Goal: Information Seeking & Learning: Learn about a topic

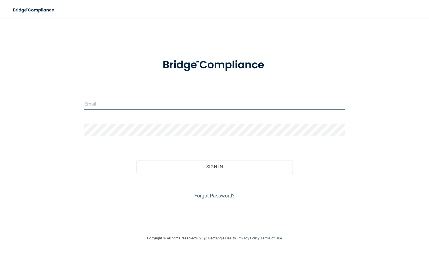
click at [181, 104] on input "email" at bounding box center [214, 104] width 260 height 13
type input "[EMAIL_ADDRESS][DOMAIN_NAME]"
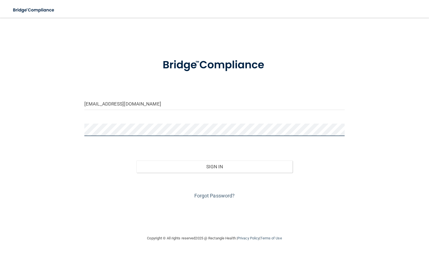
click at [136, 161] on button "Sign In" at bounding box center [214, 167] width 156 height 12
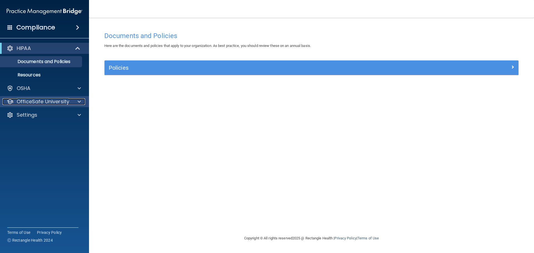
click at [65, 98] on p "OfficeSafe University" at bounding box center [43, 101] width 53 height 7
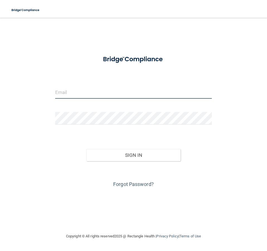
click at [58, 94] on input "email" at bounding box center [133, 92] width 156 height 13
type input "[EMAIL_ADDRESS][DOMAIN_NAME]"
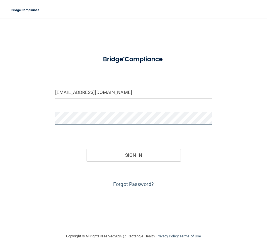
click at [86, 149] on button "Sign In" at bounding box center [133, 155] width 94 height 12
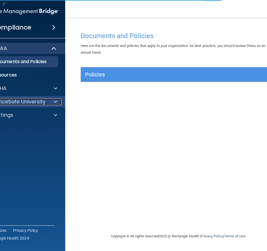
click at [52, 102] on div at bounding box center [55, 101] width 14 height 7
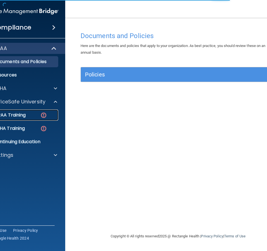
click at [42, 116] on img at bounding box center [43, 115] width 7 height 7
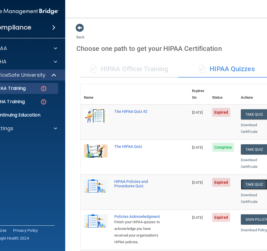
click at [244, 179] on button "Take Quiz" at bounding box center [253, 184] width 27 height 10
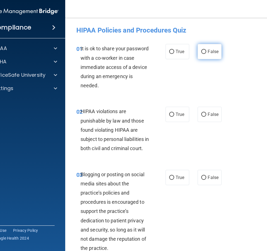
click at [217, 51] on label "False" at bounding box center [209, 51] width 24 height 15
click at [206, 51] on input "False" at bounding box center [203, 52] width 5 height 4
radio input "true"
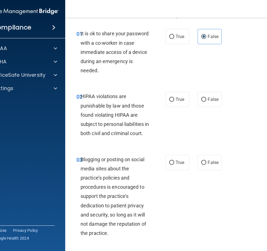
scroll to position [28, 0]
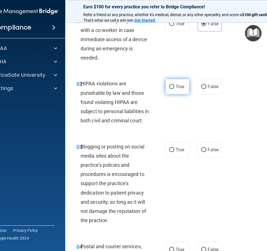
click at [181, 88] on span "True" at bounding box center [179, 86] width 9 height 5
click at [174, 88] on input "True" at bounding box center [171, 87] width 5 height 4
radio input "true"
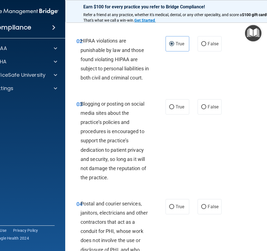
scroll to position [83, 0]
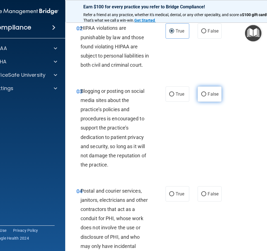
click at [208, 97] on span "False" at bounding box center [212, 94] width 11 height 5
click at [206, 97] on input "False" at bounding box center [203, 94] width 5 height 4
radio input "true"
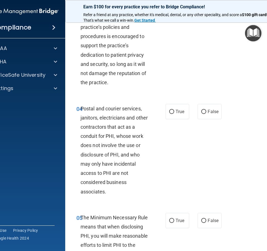
scroll to position [195, 0]
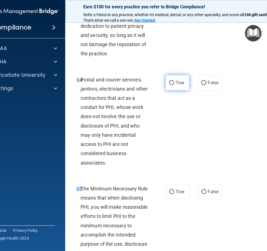
click at [170, 85] on input "True" at bounding box center [171, 83] width 5 height 4
radio input "true"
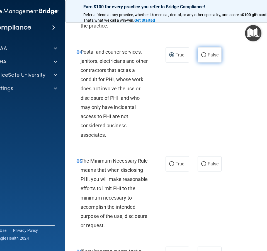
click at [204, 63] on label "False" at bounding box center [209, 54] width 24 height 15
click at [204, 57] on input "False" at bounding box center [203, 55] width 5 height 4
radio input "true"
radio input "false"
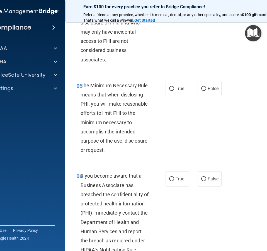
scroll to position [306, 0]
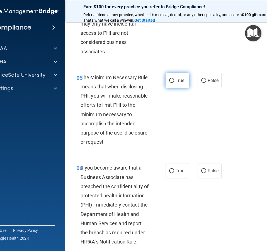
click at [171, 88] on label "True" at bounding box center [177, 80] width 24 height 15
click at [171, 83] on input "True" at bounding box center [171, 81] width 5 height 4
radio input "true"
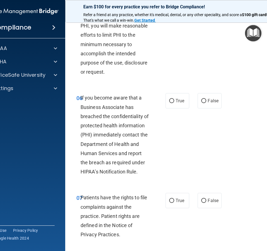
scroll to position [390, 0]
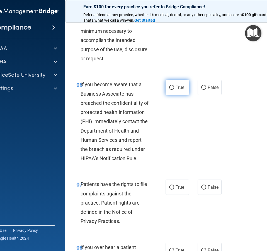
click at [169, 90] on input "True" at bounding box center [171, 88] width 5 height 4
radio input "true"
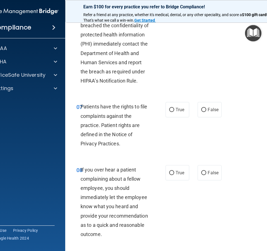
scroll to position [473, 0]
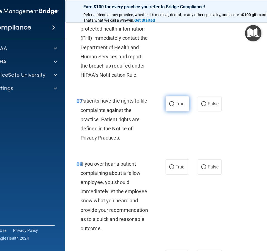
click at [173, 112] on label "True" at bounding box center [177, 103] width 24 height 15
click at [173, 106] on input "True" at bounding box center [171, 104] width 5 height 4
radio input "true"
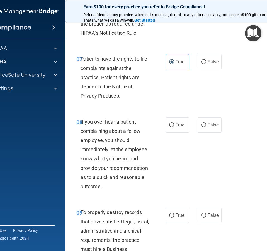
scroll to position [529, 0]
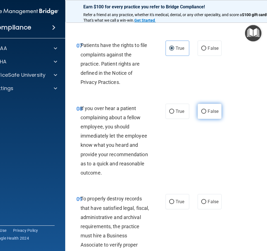
click at [201, 114] on input "False" at bounding box center [203, 112] width 5 height 4
radio input "true"
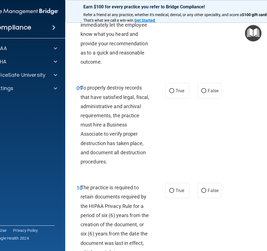
scroll to position [640, 0]
click at [176, 93] on span "True" at bounding box center [179, 90] width 9 height 5
click at [174, 93] on input "True" at bounding box center [171, 91] width 5 height 4
radio input "true"
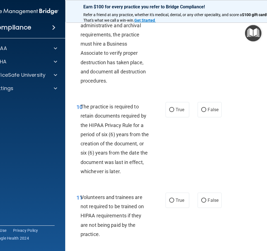
scroll to position [723, 0]
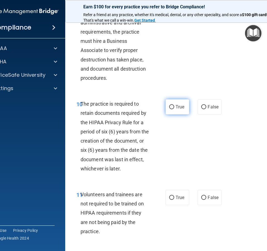
click at [172, 109] on input "True" at bounding box center [171, 107] width 5 height 4
radio input "true"
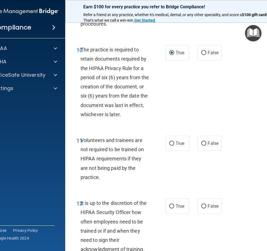
scroll to position [779, 0]
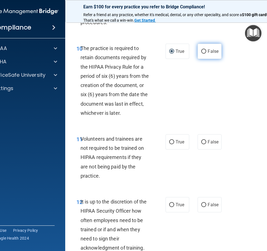
click at [199, 58] on label "False" at bounding box center [209, 51] width 24 height 15
click at [201, 54] on input "False" at bounding box center [203, 52] width 5 height 4
radio input "true"
radio input "false"
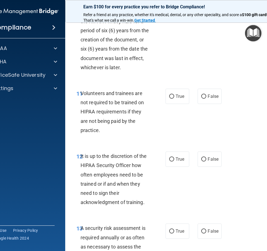
scroll to position [835, 0]
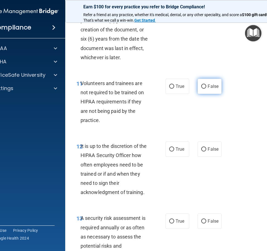
click at [201, 89] on input "False" at bounding box center [203, 87] width 5 height 4
radio input "true"
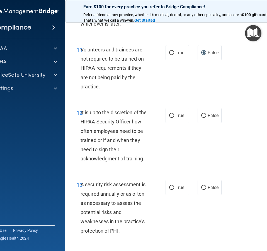
scroll to position [890, 0]
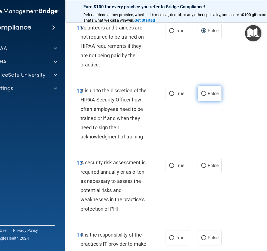
click at [201, 96] on input "False" at bounding box center [203, 94] width 5 height 4
radio input "true"
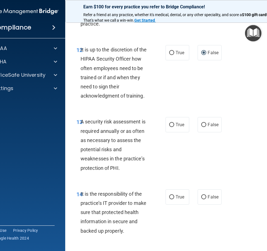
scroll to position [946, 0]
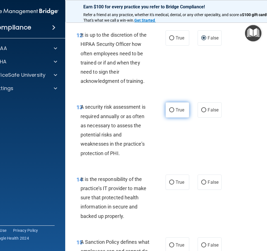
click at [170, 112] on input "True" at bounding box center [171, 110] width 5 height 4
radio input "true"
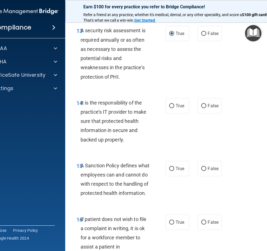
scroll to position [1030, 0]
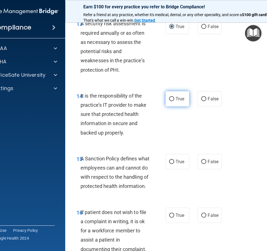
click at [177, 107] on label "True" at bounding box center [177, 98] width 24 height 15
click at [174, 101] on input "True" at bounding box center [171, 99] width 5 height 4
radio input "true"
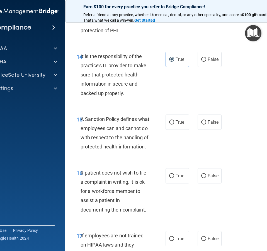
scroll to position [1085, 0]
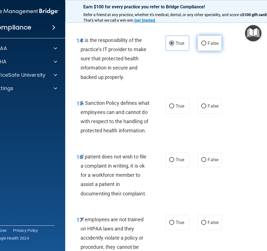
click at [207, 46] on span "False" at bounding box center [212, 43] width 11 height 5
click at [205, 46] on input "False" at bounding box center [203, 43] width 5 height 4
radio input "true"
click at [177, 51] on label "True" at bounding box center [177, 43] width 24 height 15
click at [174, 46] on input "True" at bounding box center [171, 43] width 5 height 4
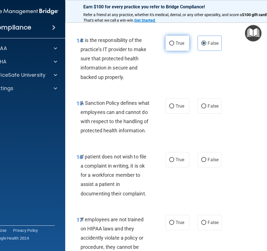
radio input "true"
radio input "false"
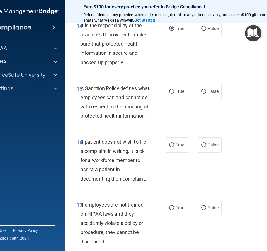
scroll to position [1113, 0]
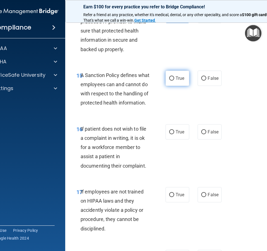
click at [178, 81] on span "True" at bounding box center [179, 78] width 9 height 5
click at [174, 81] on input "True" at bounding box center [171, 79] width 5 height 4
radio input "true"
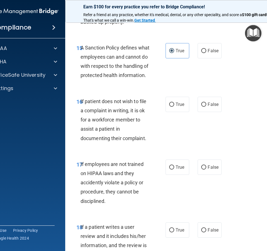
scroll to position [1141, 0]
click at [208, 107] on span "False" at bounding box center [212, 104] width 11 height 5
click at [206, 107] on input "False" at bounding box center [203, 104] width 5 height 4
radio input "true"
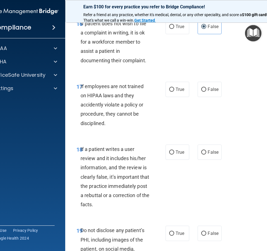
scroll to position [1224, 0]
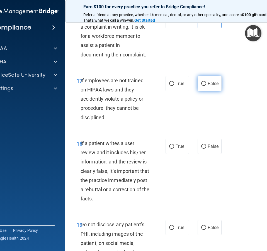
click at [201, 86] on input "False" at bounding box center [203, 84] width 5 height 4
radio input "true"
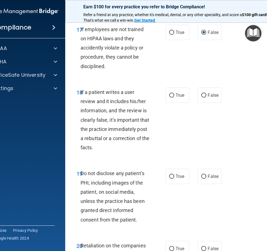
scroll to position [1280, 0]
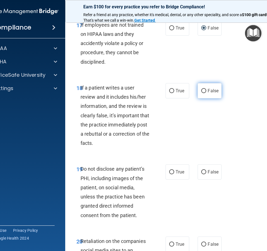
click at [201, 93] on input "False" at bounding box center [203, 91] width 5 height 4
radio input "true"
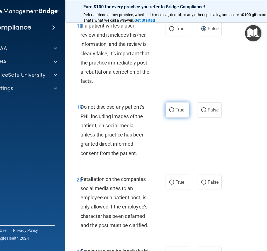
scroll to position [1363, 0]
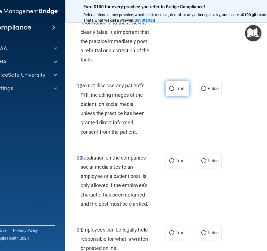
click at [175, 91] on span "True" at bounding box center [179, 88] width 9 height 5
click at [174, 91] on input "True" at bounding box center [171, 89] width 5 height 4
radio input "true"
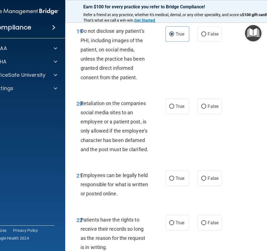
scroll to position [1419, 0]
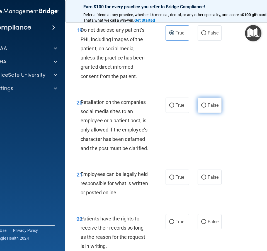
click at [204, 108] on input "False" at bounding box center [203, 106] width 5 height 4
radio input "true"
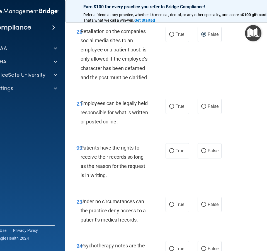
scroll to position [1503, 0]
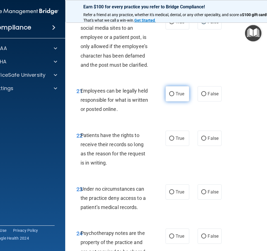
click at [176, 97] on span "True" at bounding box center [179, 93] width 9 height 5
click at [174, 96] on input "True" at bounding box center [171, 94] width 5 height 4
radio input "true"
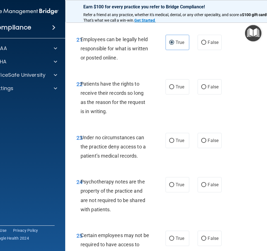
scroll to position [1558, 0]
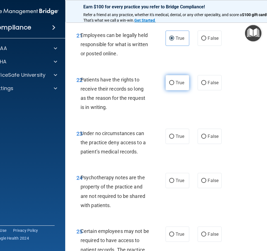
click at [175, 85] on span "True" at bounding box center [179, 82] width 9 height 5
click at [174, 85] on input "True" at bounding box center [171, 83] width 5 height 4
radio input "true"
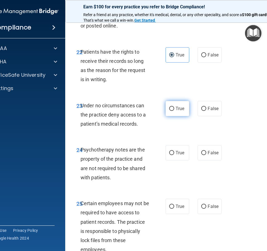
click at [173, 116] on label "True" at bounding box center [177, 108] width 24 height 15
click at [173, 111] on input "True" at bounding box center [171, 109] width 5 height 4
radio input "true"
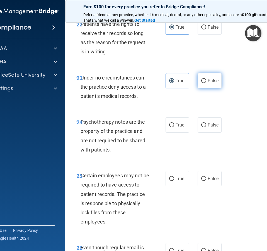
click at [209, 88] on label "False" at bounding box center [209, 80] width 24 height 15
click at [206, 83] on input "False" at bounding box center [203, 81] width 5 height 4
radio input "true"
radio input "false"
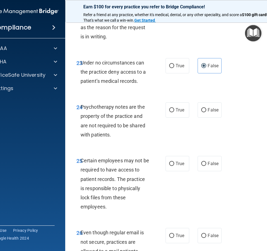
scroll to position [1642, 0]
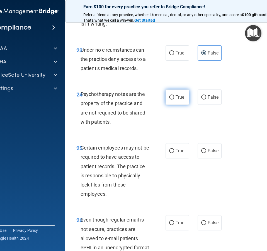
click at [183, 105] on label "True" at bounding box center [177, 97] width 24 height 15
click at [174, 100] on input "True" at bounding box center [171, 97] width 5 height 4
radio input "true"
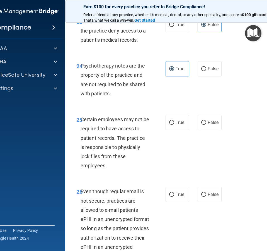
scroll to position [1697, 0]
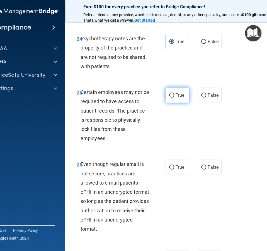
click at [175, 98] on span "True" at bounding box center [179, 95] width 9 height 5
click at [174, 98] on input "True" at bounding box center [171, 95] width 5 height 4
radio input "true"
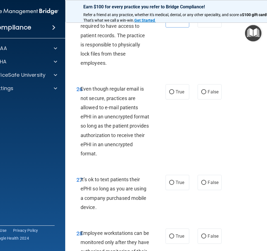
scroll to position [1781, 0]
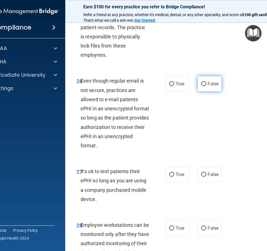
click at [203, 86] on input "False" at bounding box center [203, 84] width 5 height 4
radio input "true"
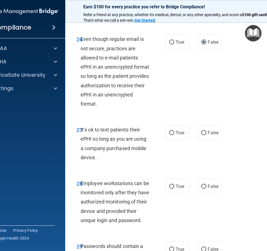
scroll to position [1836, 0]
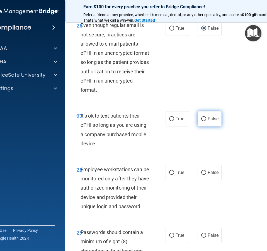
click at [198, 127] on label "False" at bounding box center [209, 118] width 24 height 15
click at [201, 121] on input "False" at bounding box center [203, 119] width 5 height 4
radio input "true"
click at [184, 127] on label "True" at bounding box center [177, 118] width 24 height 15
click at [174, 121] on input "True" at bounding box center [171, 119] width 5 height 4
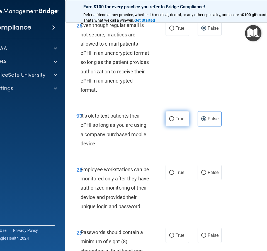
radio input "true"
click at [203, 121] on input "False" at bounding box center [203, 119] width 5 height 4
radio input "true"
radio input "false"
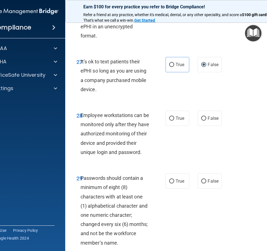
scroll to position [1920, 0]
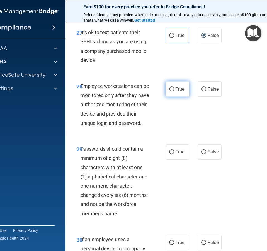
click at [182, 92] on span "True" at bounding box center [179, 89] width 9 height 5
click at [174, 92] on input "True" at bounding box center [171, 89] width 5 height 4
radio input "true"
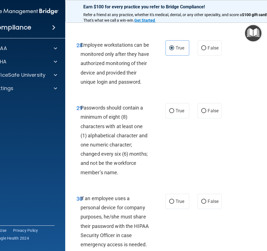
scroll to position [1976, 0]
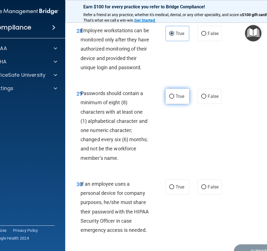
click at [170, 99] on input "True" at bounding box center [171, 97] width 5 height 4
radio input "true"
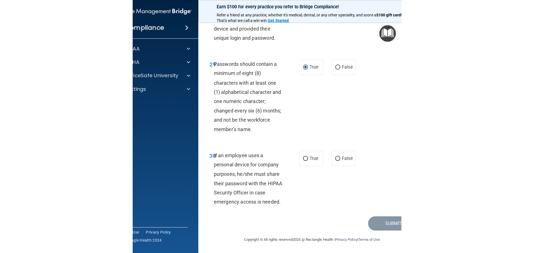
scroll to position [2024, 0]
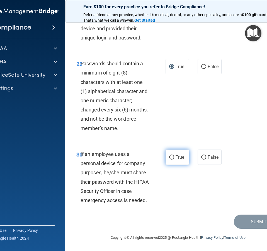
click at [179, 157] on span "True" at bounding box center [179, 157] width 9 height 5
click at [174, 157] on input "True" at bounding box center [171, 158] width 5 height 4
radio input "true"
click at [260, 227] on button "Submit" at bounding box center [258, 222] width 50 height 14
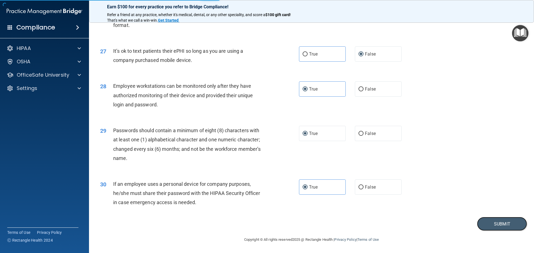
scroll to position [1143, 0]
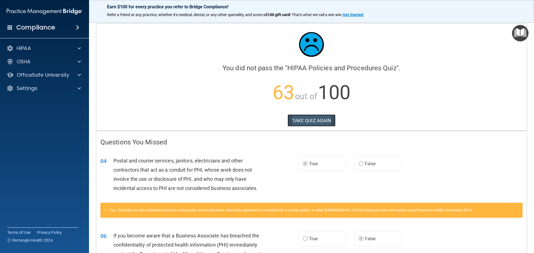
click at [315, 118] on button "TAKE QUIZ AGAIN" at bounding box center [312, 121] width 48 height 12
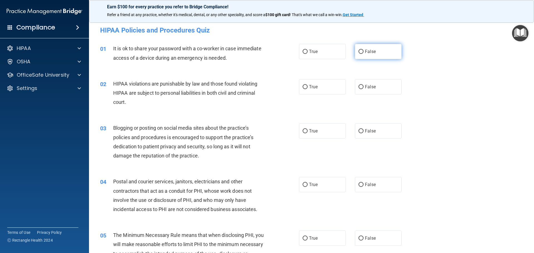
click at [367, 54] on label "False" at bounding box center [378, 51] width 47 height 15
click at [364, 54] on input "False" at bounding box center [361, 52] width 5 height 4
radio input "true"
click at [313, 90] on label "True" at bounding box center [322, 86] width 47 height 15
click at [308, 89] on input "True" at bounding box center [305, 87] width 5 height 4
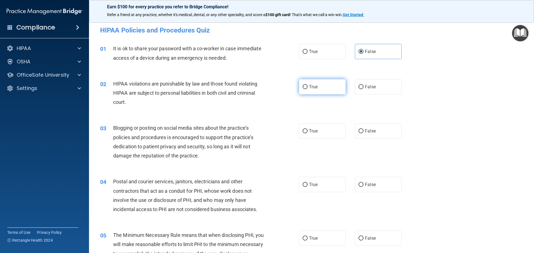
radio input "true"
click at [359, 129] on input "False" at bounding box center [361, 131] width 5 height 4
radio input "true"
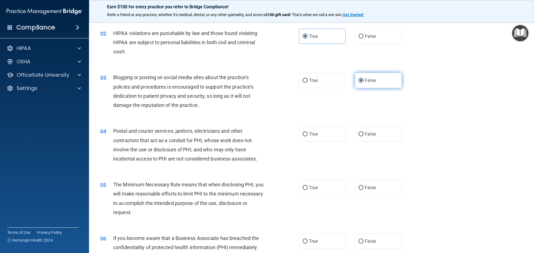
scroll to position [83, 0]
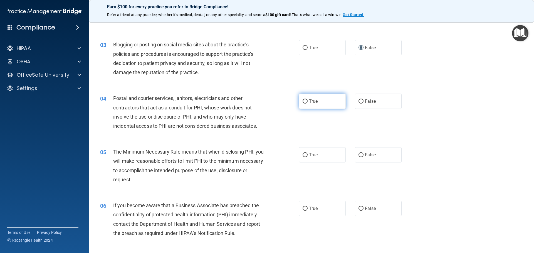
click at [313, 100] on span "True" at bounding box center [313, 101] width 9 height 5
click at [308, 100] on input "True" at bounding box center [305, 102] width 5 height 4
radio input "true"
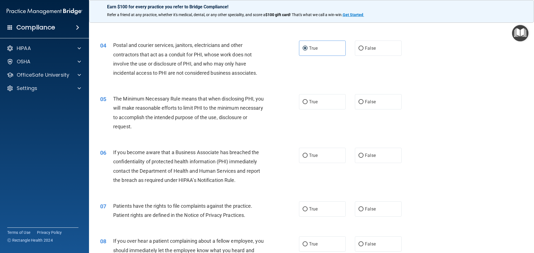
scroll to position [139, 0]
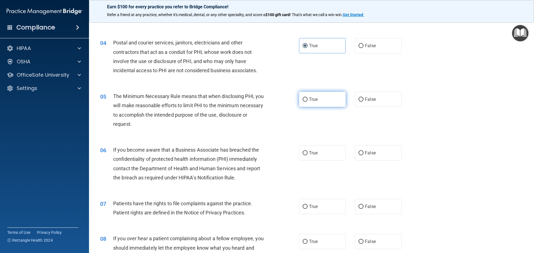
click at [316, 101] on span "True" at bounding box center [313, 99] width 9 height 5
click at [308, 101] on input "True" at bounding box center [305, 100] width 5 height 4
radio input "true"
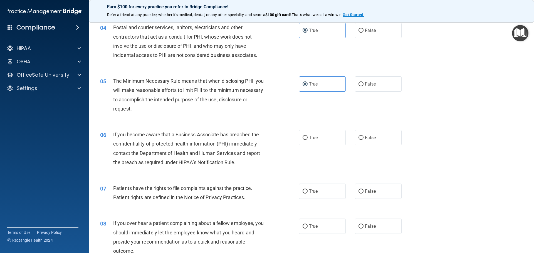
scroll to position [167, 0]
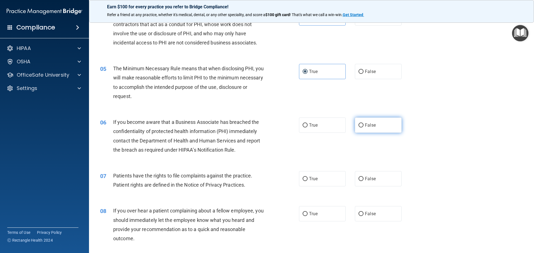
click at [371, 125] on span "False" at bounding box center [370, 125] width 11 height 5
click at [364, 125] on input "False" at bounding box center [361, 126] width 5 height 4
radio input "true"
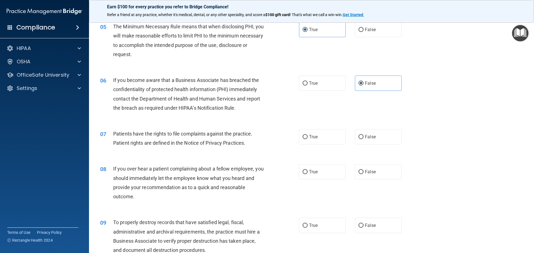
scroll to position [223, 0]
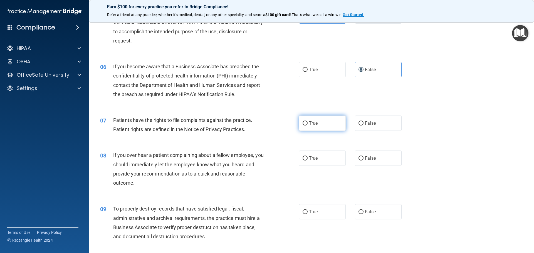
click at [309, 123] on span "True" at bounding box center [313, 123] width 9 height 5
click at [308, 123] on input "True" at bounding box center [305, 124] width 5 height 4
radio input "true"
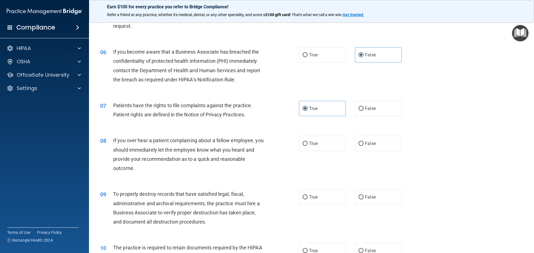
scroll to position [250, 0]
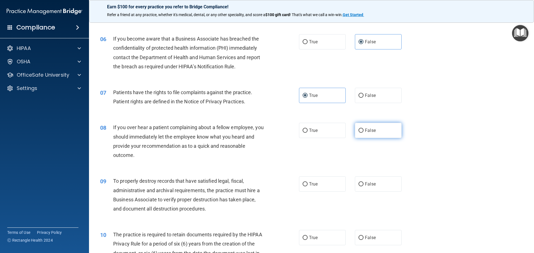
click at [365, 132] on span "False" at bounding box center [370, 130] width 11 height 5
click at [364, 132] on input "False" at bounding box center [361, 131] width 5 height 4
radio input "true"
click at [362, 187] on label "False" at bounding box center [378, 184] width 47 height 15
click at [362, 187] on input "False" at bounding box center [361, 185] width 5 height 4
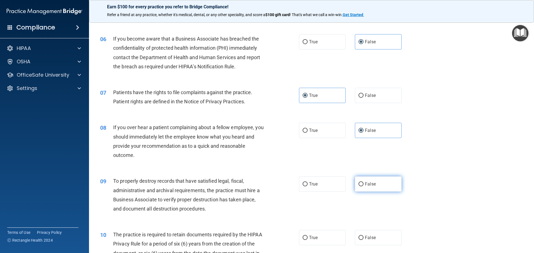
radio input "true"
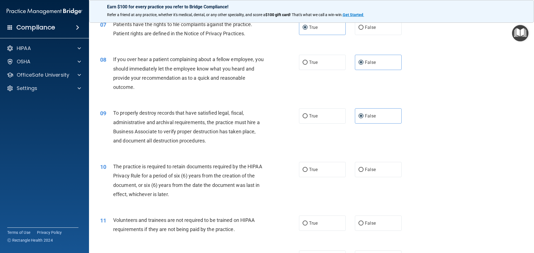
scroll to position [334, 0]
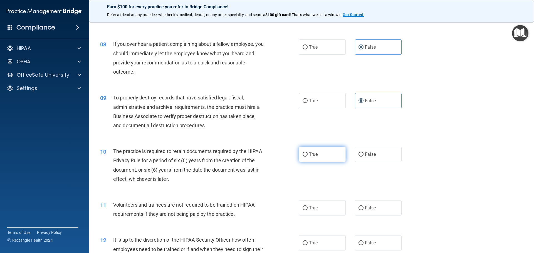
click at [302, 151] on label "True" at bounding box center [322, 154] width 47 height 15
click at [303, 153] on input "True" at bounding box center [305, 155] width 5 height 4
radio input "true"
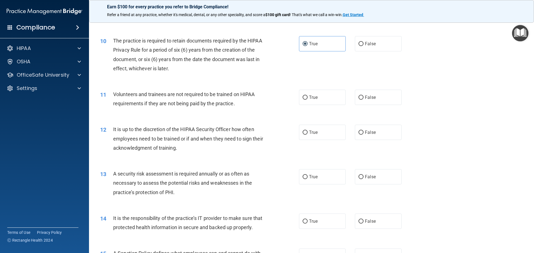
scroll to position [445, 0]
click at [366, 99] on span "False" at bounding box center [370, 96] width 11 height 5
click at [364, 99] on input "False" at bounding box center [361, 97] width 5 height 4
radio input "true"
click at [362, 131] on label "False" at bounding box center [378, 131] width 47 height 15
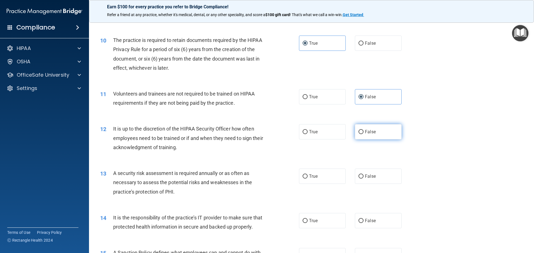
click at [362, 131] on input "False" at bounding box center [361, 132] width 5 height 4
radio input "true"
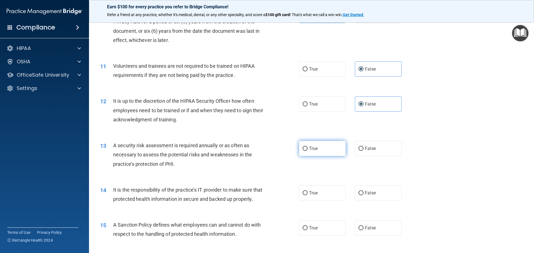
click at [306, 145] on label "True" at bounding box center [322, 148] width 47 height 15
click at [306, 147] on input "True" at bounding box center [305, 149] width 5 height 4
radio input "true"
click at [317, 191] on label "True" at bounding box center [322, 193] width 47 height 15
click at [308, 191] on input "True" at bounding box center [305, 193] width 5 height 4
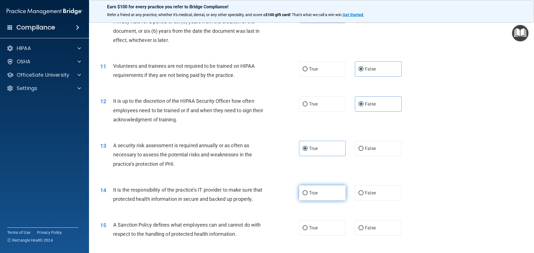
radio input "true"
click at [370, 193] on span "False" at bounding box center [370, 193] width 11 height 5
click at [364, 193] on input "False" at bounding box center [361, 193] width 5 height 4
radio input "true"
radio input "false"
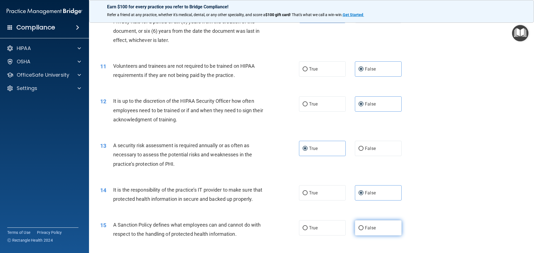
click at [370, 231] on span "False" at bounding box center [370, 228] width 11 height 5
click at [364, 231] on input "False" at bounding box center [361, 228] width 5 height 4
radio input "true"
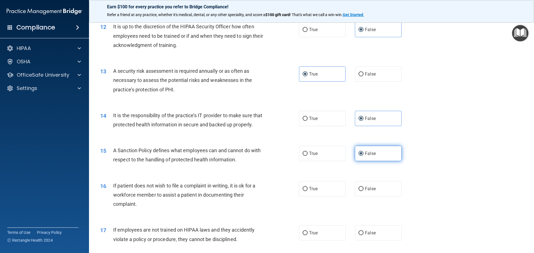
scroll to position [556, 0]
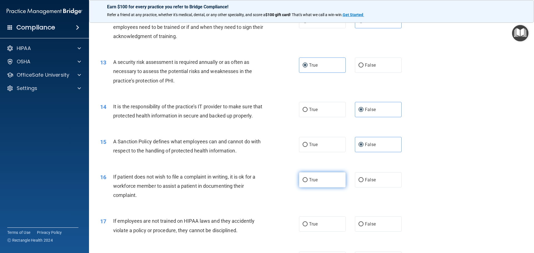
click at [317, 187] on label "True" at bounding box center [322, 180] width 47 height 15
click at [308, 183] on input "True" at bounding box center [305, 180] width 5 height 4
radio input "true"
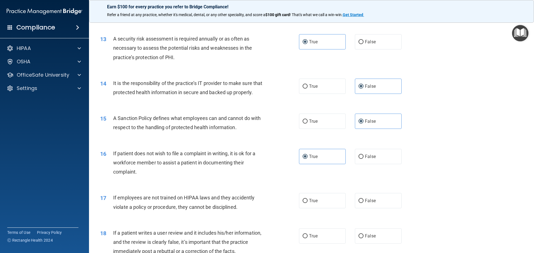
scroll to position [612, 0]
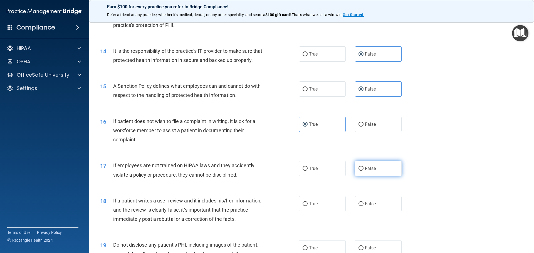
click at [365, 171] on span "False" at bounding box center [370, 168] width 11 height 5
click at [364, 171] on input "False" at bounding box center [361, 169] width 5 height 4
radio input "true"
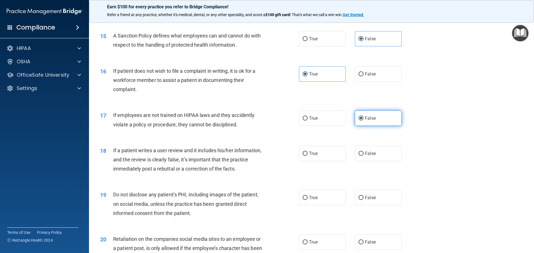
scroll to position [696, 0]
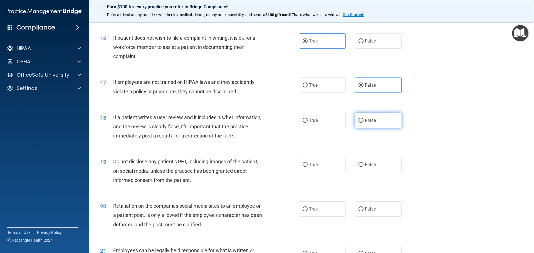
click at [366, 128] on label "False" at bounding box center [378, 120] width 47 height 15
click at [364, 123] on input "False" at bounding box center [361, 121] width 5 height 4
radio input "true"
click at [317, 173] on label "True" at bounding box center [322, 164] width 47 height 15
click at [308, 167] on input "True" at bounding box center [305, 165] width 5 height 4
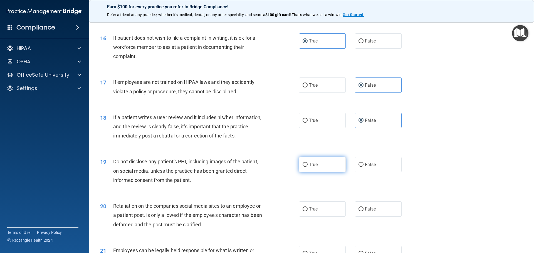
radio input "true"
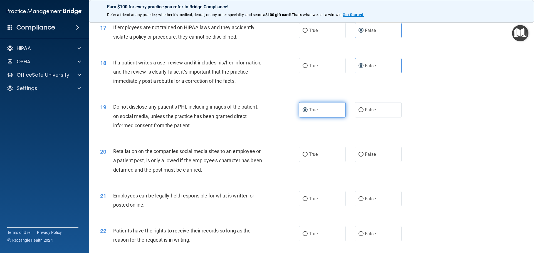
scroll to position [779, 0]
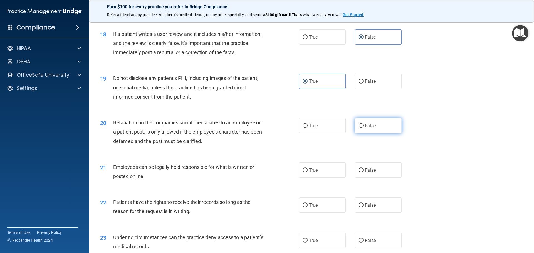
click at [366, 134] on label "False" at bounding box center [378, 125] width 47 height 15
click at [364, 128] on input "False" at bounding box center [361, 126] width 5 height 4
radio input "true"
click at [323, 178] on label "True" at bounding box center [322, 170] width 47 height 15
click at [308, 173] on input "True" at bounding box center [305, 171] width 5 height 4
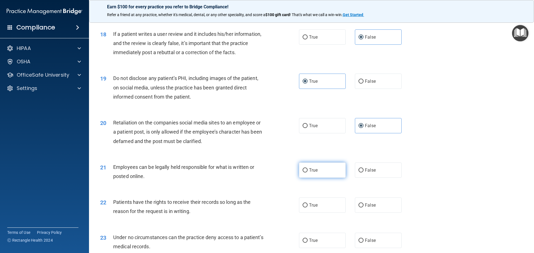
radio input "true"
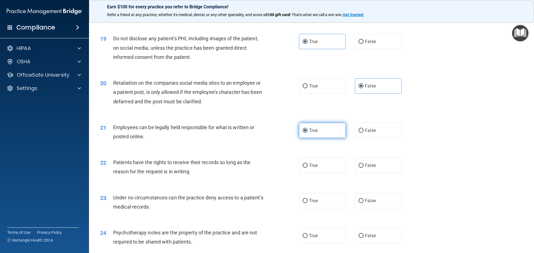
scroll to position [835, 0]
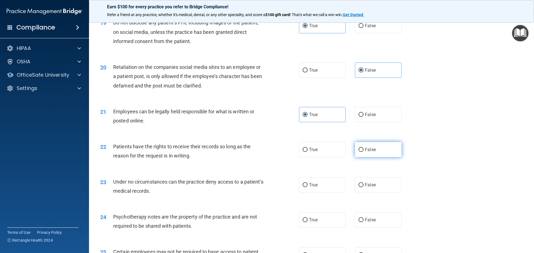
click at [365, 152] on span "False" at bounding box center [370, 149] width 11 height 5
click at [364, 152] on input "False" at bounding box center [361, 150] width 5 height 4
radio input "true"
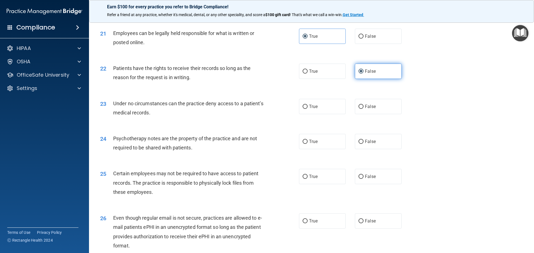
scroll to position [918, 0]
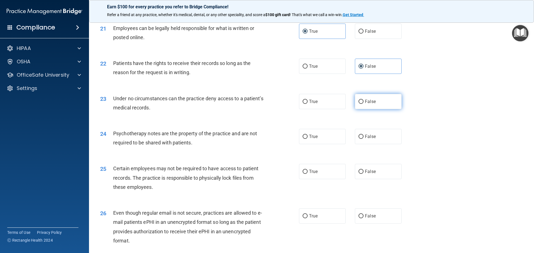
click at [361, 104] on input "False" at bounding box center [361, 102] width 5 height 4
radio input "true"
click at [322, 144] on label "True" at bounding box center [322, 136] width 47 height 15
click at [308, 139] on input "True" at bounding box center [305, 137] width 5 height 4
radio input "true"
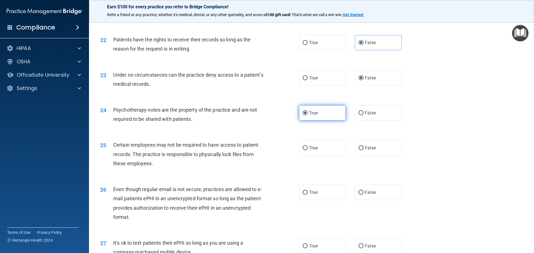
scroll to position [974, 0]
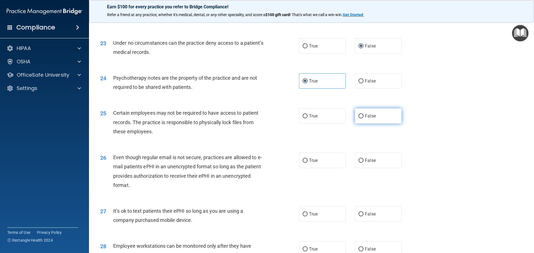
click at [359, 119] on input "False" at bounding box center [361, 116] width 5 height 4
radio input "true"
click at [316, 163] on span "True" at bounding box center [313, 160] width 9 height 5
click at [308, 163] on input "True" at bounding box center [305, 161] width 5 height 4
radio input "true"
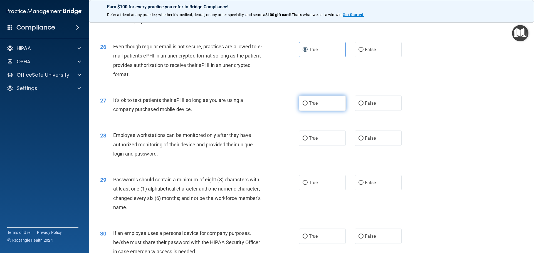
scroll to position [1085, 0]
click at [365, 106] on span "False" at bounding box center [370, 102] width 11 height 5
click at [363, 105] on input "False" at bounding box center [361, 103] width 5 height 4
radio input "true"
click at [365, 141] on span "False" at bounding box center [370, 138] width 11 height 5
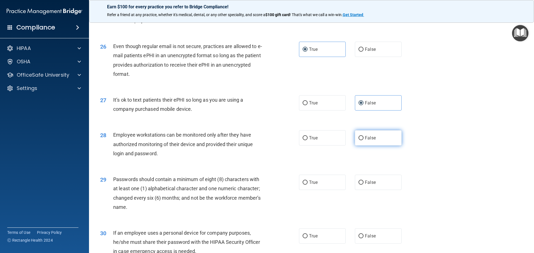
click at [363, 141] on input "False" at bounding box center [361, 138] width 5 height 4
radio input "true"
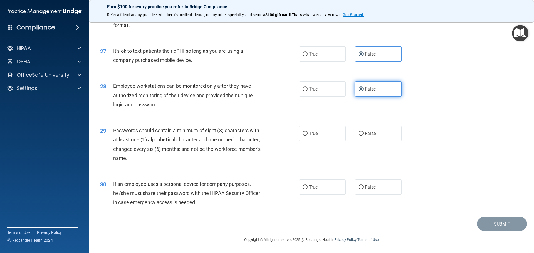
scroll to position [1141, 0]
click at [331, 137] on label "True" at bounding box center [322, 133] width 47 height 15
click at [308, 136] on input "True" at bounding box center [305, 134] width 5 height 4
radio input "true"
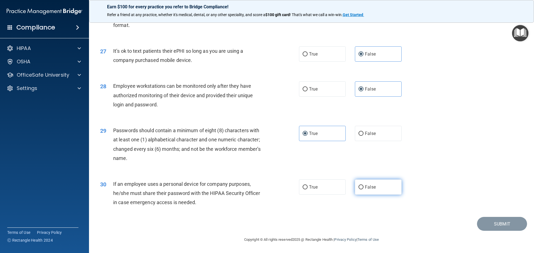
click at [372, 184] on label "False" at bounding box center [378, 187] width 47 height 15
click at [364, 186] on input "False" at bounding box center [361, 188] width 5 height 4
radio input "true"
click at [494, 223] on button "Submit" at bounding box center [502, 224] width 50 height 14
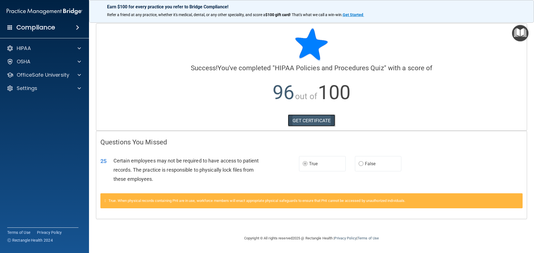
click at [318, 117] on link "GET CERTIFICATE" at bounding box center [312, 121] width 48 height 12
click at [78, 73] on span at bounding box center [79, 75] width 3 height 7
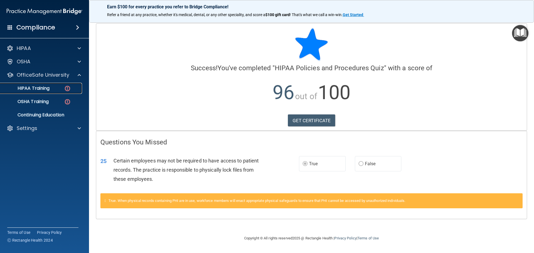
click at [65, 90] on img at bounding box center [67, 88] width 7 height 7
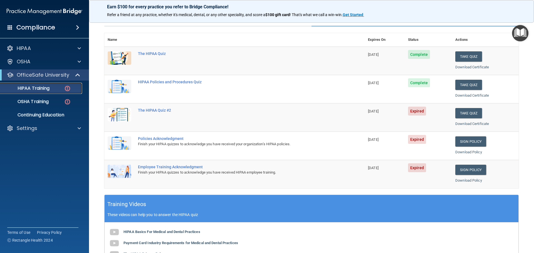
scroll to position [28, 0]
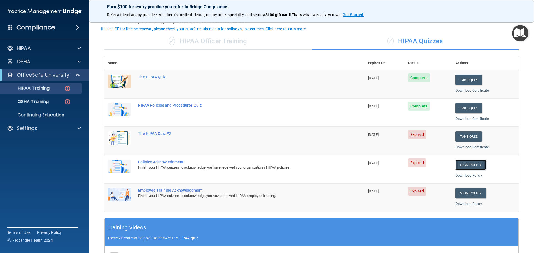
click at [460, 162] on link "Sign Policy" at bounding box center [470, 165] width 31 height 10
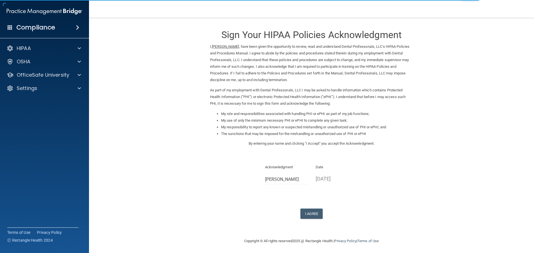
scroll to position [1, 0]
click at [309, 213] on button "I Agree" at bounding box center [312, 213] width 22 height 10
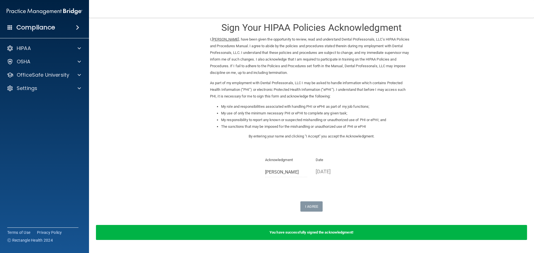
scroll to position [0, 0]
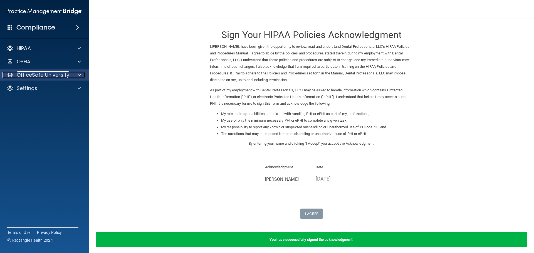
click at [62, 76] on p "OfficeSafe University" at bounding box center [43, 75] width 53 height 7
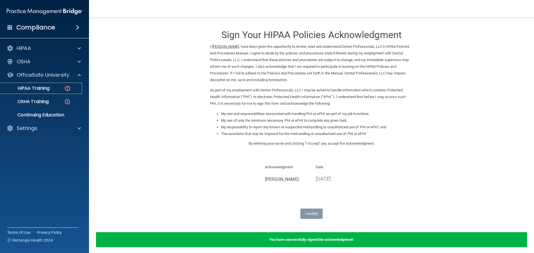
click at [63, 92] on link "HIPAA Training" at bounding box center [38, 88] width 88 height 11
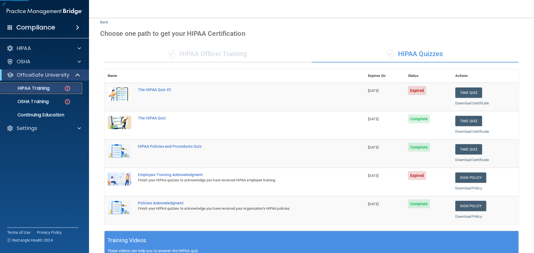
scroll to position [28, 0]
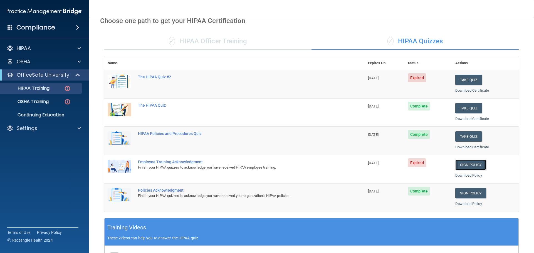
click at [466, 162] on link "Sign Policy" at bounding box center [470, 165] width 31 height 10
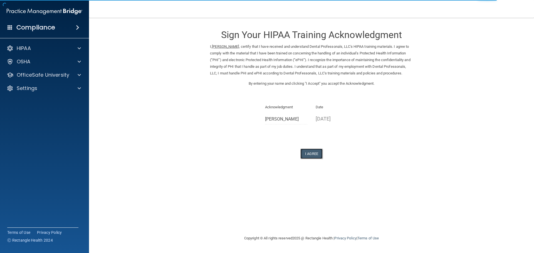
click at [310, 159] on button "I Agree" at bounding box center [312, 154] width 22 height 10
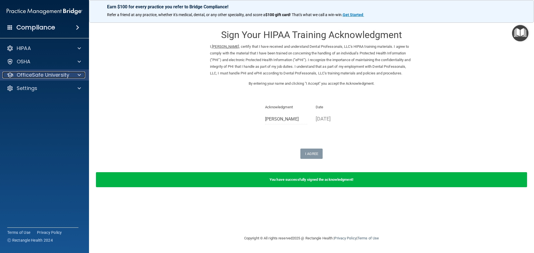
click at [67, 76] on p "OfficeSafe University" at bounding box center [43, 75] width 53 height 7
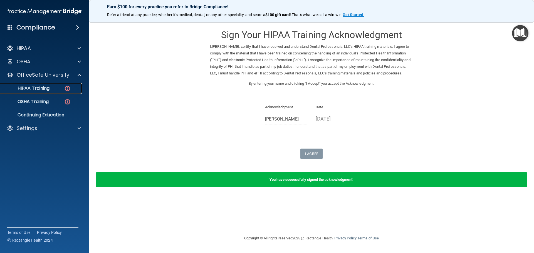
click at [65, 90] on img at bounding box center [67, 88] width 7 height 7
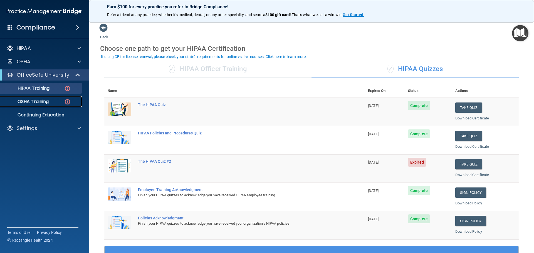
click at [64, 100] on div "OSHA Training" at bounding box center [42, 102] width 76 height 6
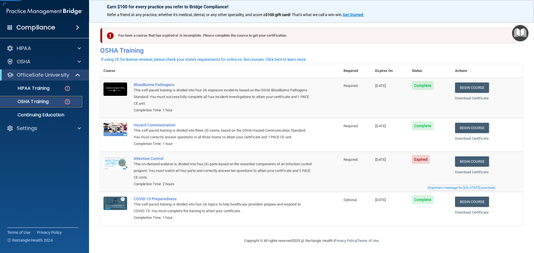
scroll to position [3, 0]
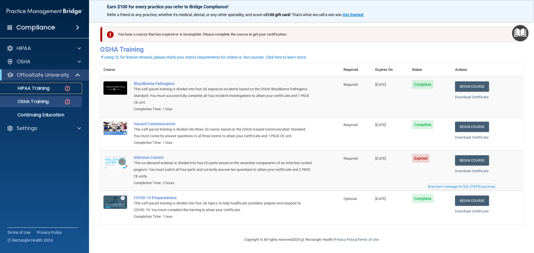
click at [56, 90] on div "HIPAA Training" at bounding box center [42, 89] width 76 height 6
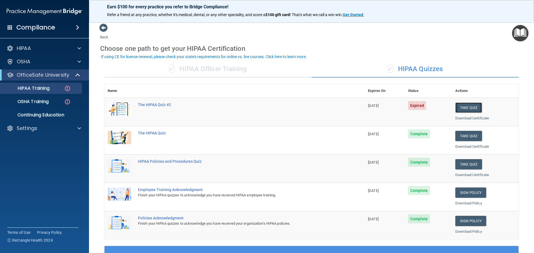
click at [461, 109] on button "Take Quiz" at bounding box center [468, 108] width 27 height 10
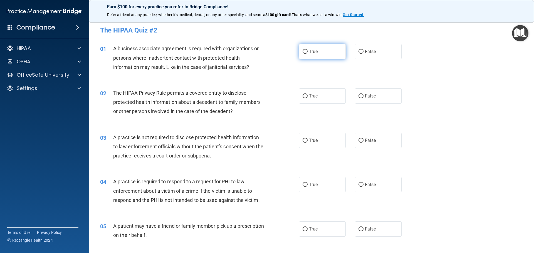
click at [313, 54] on span "True" at bounding box center [313, 51] width 9 height 5
click at [308, 54] on input "True" at bounding box center [305, 52] width 5 height 4
radio input "true"
click at [367, 52] on span "False" at bounding box center [370, 51] width 11 height 5
click at [364, 52] on input "False" at bounding box center [361, 52] width 5 height 4
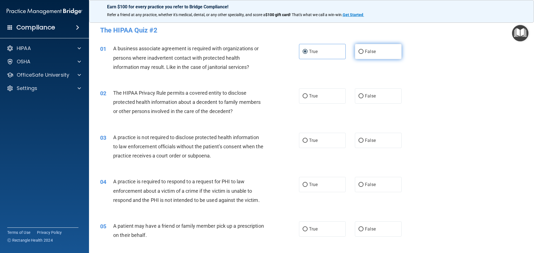
radio input "true"
radio input "false"
click at [310, 97] on span "True" at bounding box center [313, 95] width 9 height 5
click at [308, 97] on input "True" at bounding box center [305, 96] width 5 height 4
radio input "true"
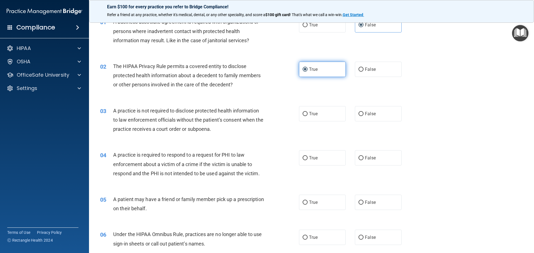
scroll to position [28, 0]
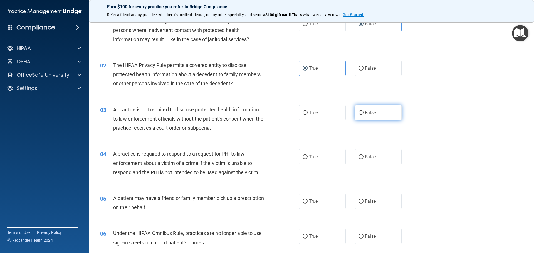
click at [366, 113] on span "False" at bounding box center [370, 112] width 11 height 5
click at [364, 113] on input "False" at bounding box center [361, 113] width 5 height 4
radio input "true"
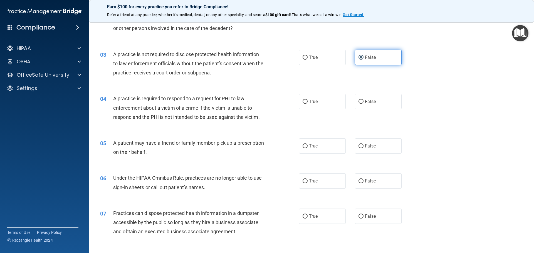
scroll to position [83, 0]
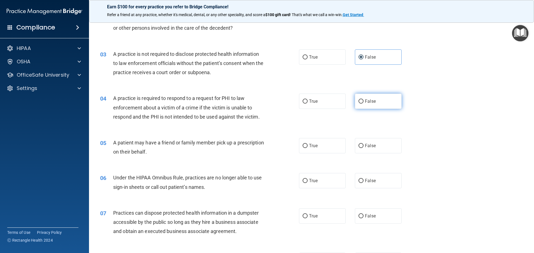
click at [359, 100] on input "False" at bounding box center [361, 102] width 5 height 4
radio input "true"
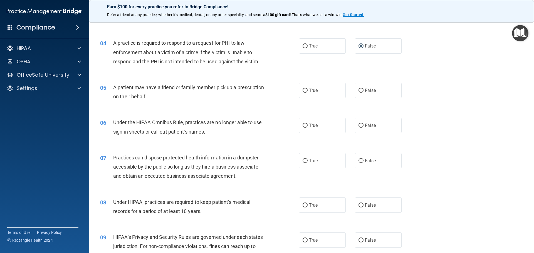
scroll to position [139, 0]
click at [311, 90] on span "True" at bounding box center [313, 90] width 9 height 5
click at [308, 90] on input "True" at bounding box center [305, 90] width 5 height 4
radio input "true"
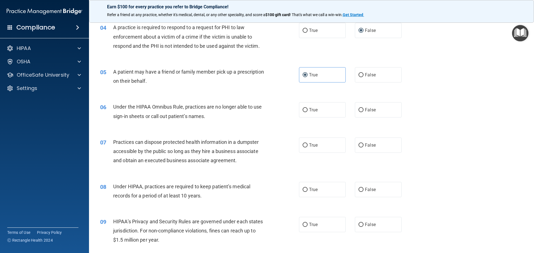
scroll to position [167, 0]
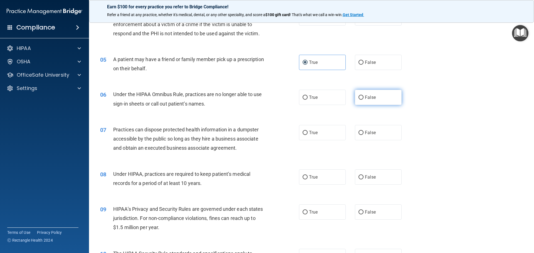
click at [372, 104] on label "False" at bounding box center [378, 97] width 47 height 15
click at [364, 100] on input "False" at bounding box center [361, 98] width 5 height 4
radio input "true"
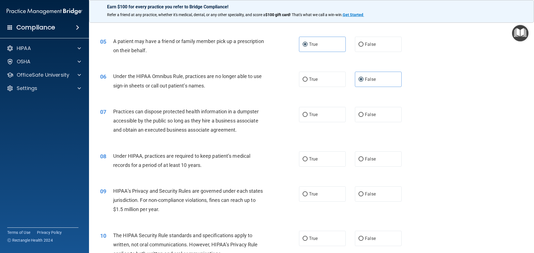
scroll to position [195, 0]
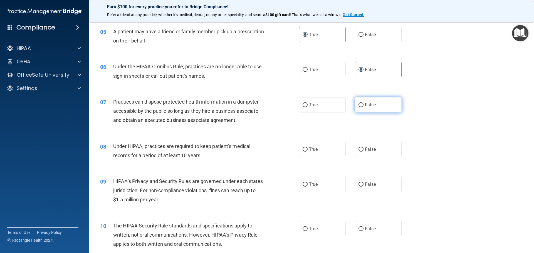
click at [365, 106] on span "False" at bounding box center [370, 104] width 11 height 5
click at [363, 106] on input "False" at bounding box center [361, 105] width 5 height 4
radio input "true"
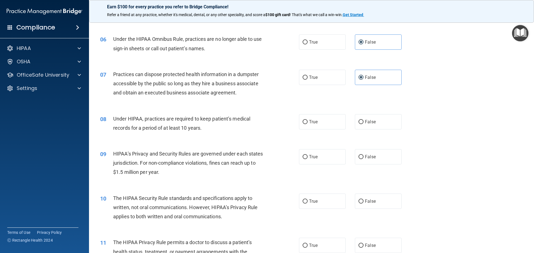
scroll to position [223, 0]
click at [312, 124] on span "True" at bounding box center [313, 121] width 9 height 5
click at [308, 124] on input "True" at bounding box center [305, 122] width 5 height 4
radio input "true"
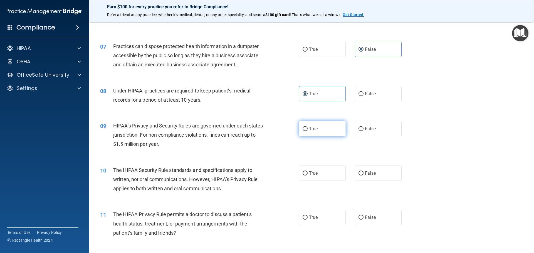
click at [319, 130] on label "True" at bounding box center [322, 128] width 47 height 15
click at [308, 130] on input "True" at bounding box center [305, 129] width 5 height 4
radio input "true"
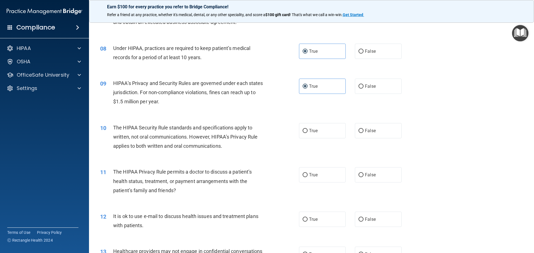
scroll to position [306, 0]
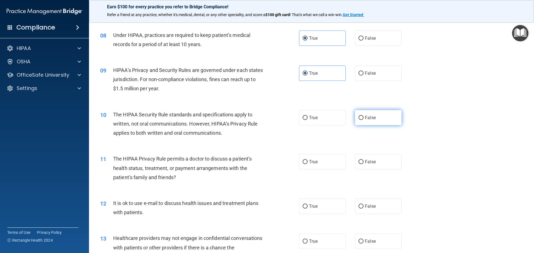
click at [365, 118] on span "False" at bounding box center [370, 117] width 11 height 5
click at [364, 118] on input "False" at bounding box center [361, 118] width 5 height 4
radio input "true"
click at [318, 122] on label "True" at bounding box center [322, 117] width 47 height 15
click at [308, 120] on input "True" at bounding box center [305, 118] width 5 height 4
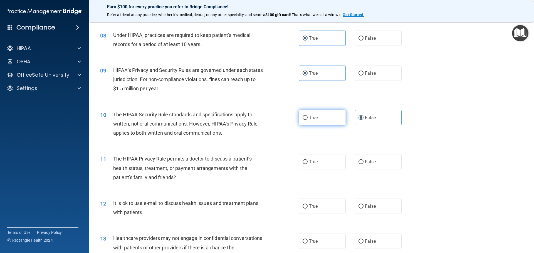
radio input "true"
radio input "false"
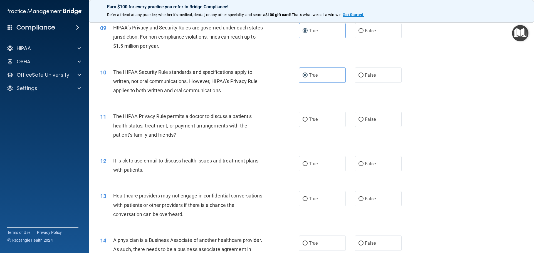
scroll to position [362, 0]
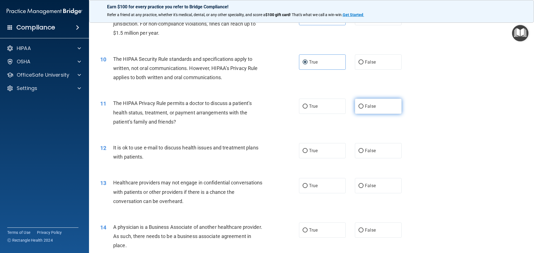
click at [372, 107] on span "False" at bounding box center [370, 106] width 11 height 5
click at [364, 107] on input "False" at bounding box center [361, 107] width 5 height 4
radio input "true"
click at [329, 151] on label "True" at bounding box center [322, 150] width 47 height 15
click at [308, 151] on input "True" at bounding box center [305, 151] width 5 height 4
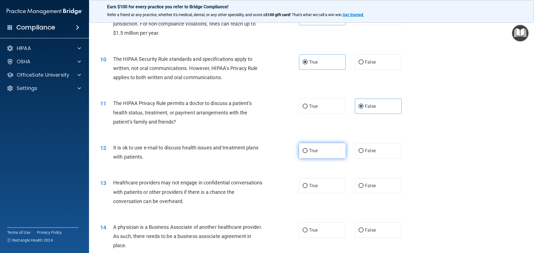
radio input "true"
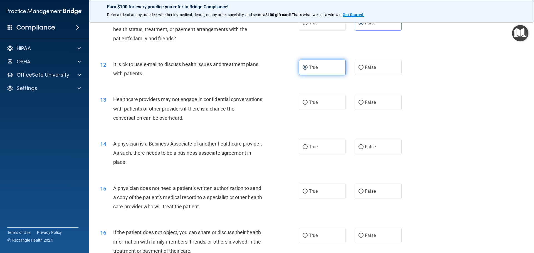
scroll to position [473, 0]
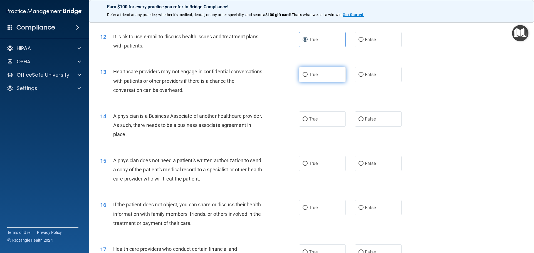
click at [327, 80] on label "True" at bounding box center [322, 74] width 47 height 15
click at [308, 77] on input "True" at bounding box center [305, 75] width 5 height 4
radio input "true"
click at [325, 120] on label "True" at bounding box center [322, 119] width 47 height 15
click at [308, 120] on input "True" at bounding box center [305, 119] width 5 height 4
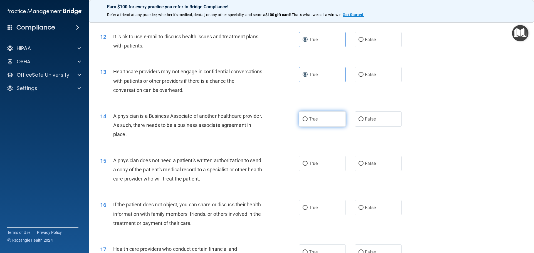
radio input "true"
click at [330, 162] on label "True" at bounding box center [322, 163] width 47 height 15
click at [308, 162] on input "True" at bounding box center [305, 164] width 5 height 4
radio input "true"
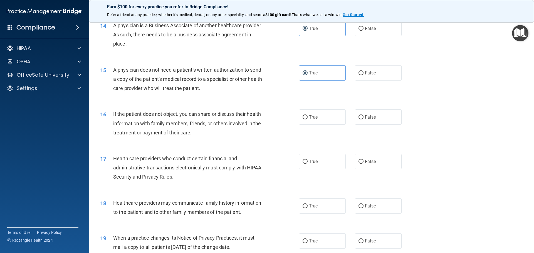
scroll to position [584, 0]
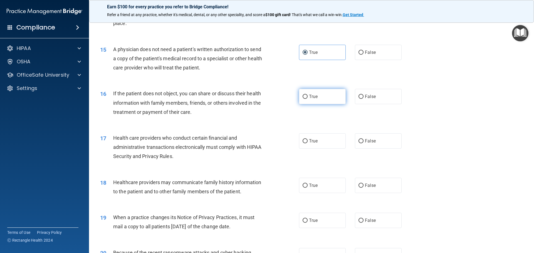
click at [324, 92] on label "True" at bounding box center [322, 96] width 47 height 15
click at [308, 95] on input "True" at bounding box center [305, 97] width 5 height 4
radio input "true"
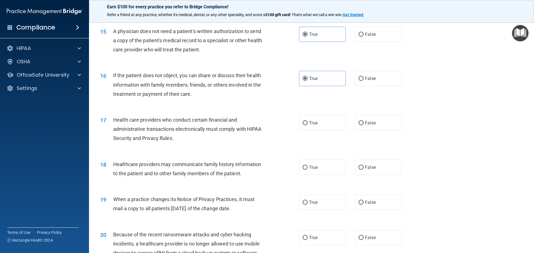
scroll to position [612, 0]
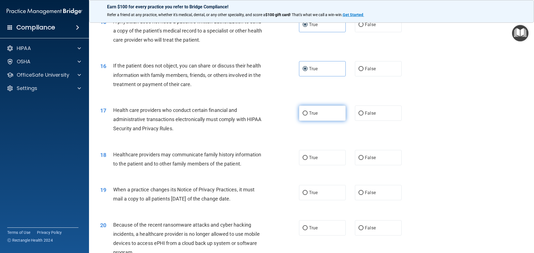
click at [317, 119] on label "True" at bounding box center [322, 113] width 47 height 15
click at [308, 116] on input "True" at bounding box center [305, 114] width 5 height 4
radio input "true"
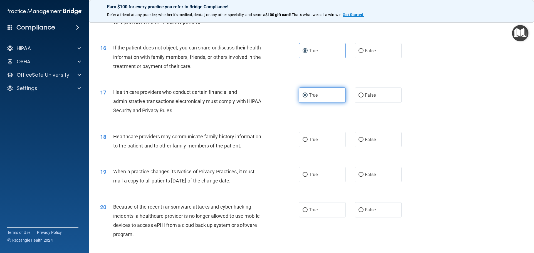
scroll to position [640, 0]
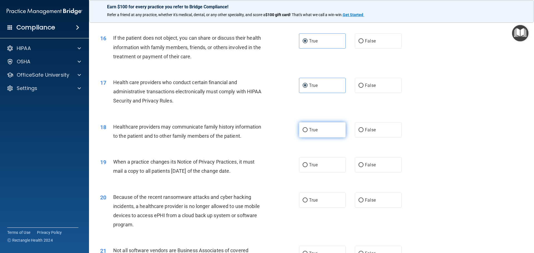
click at [315, 132] on span "True" at bounding box center [313, 129] width 9 height 5
click at [308, 132] on input "True" at bounding box center [305, 130] width 5 height 4
radio input "true"
click at [313, 164] on span "True" at bounding box center [313, 164] width 9 height 5
click at [308, 164] on input "True" at bounding box center [305, 165] width 5 height 4
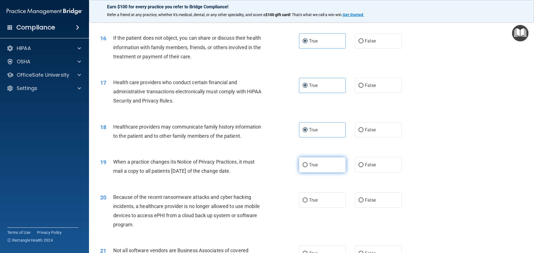
radio input "true"
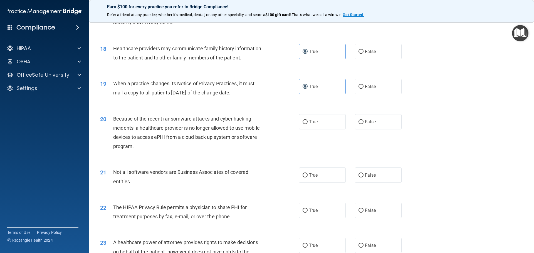
scroll to position [723, 0]
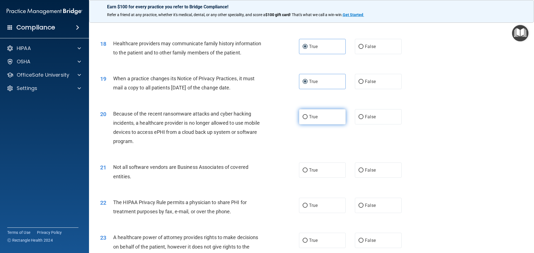
click at [322, 117] on label "True" at bounding box center [322, 116] width 47 height 15
click at [308, 117] on input "True" at bounding box center [305, 117] width 5 height 4
radio input "true"
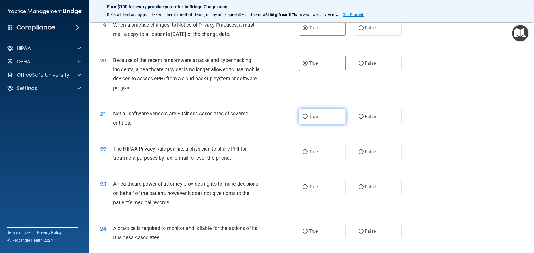
scroll to position [779, 0]
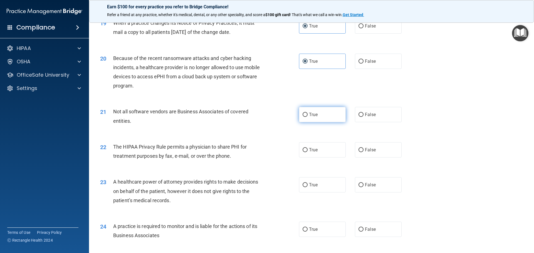
click at [322, 119] on label "True" at bounding box center [322, 114] width 47 height 15
click at [308, 117] on input "True" at bounding box center [305, 115] width 5 height 4
radio input "true"
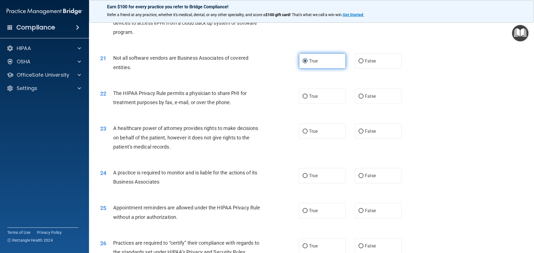
scroll to position [835, 0]
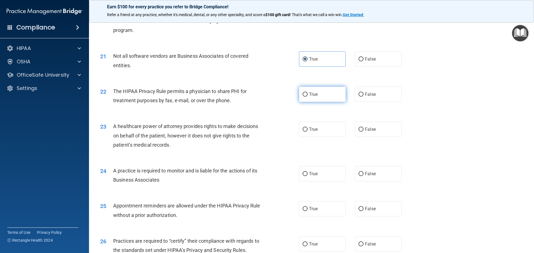
click at [319, 100] on label "True" at bounding box center [322, 94] width 47 height 15
click at [308, 97] on input "True" at bounding box center [305, 95] width 5 height 4
radio input "true"
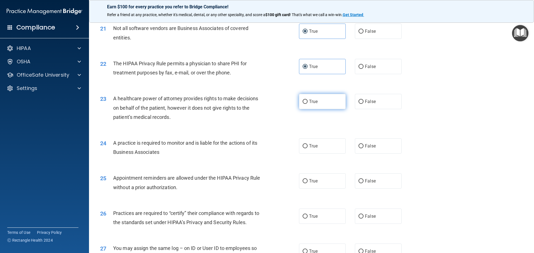
click at [314, 103] on span "True" at bounding box center [313, 101] width 9 height 5
click at [308, 103] on input "True" at bounding box center [305, 102] width 5 height 4
radio input "true"
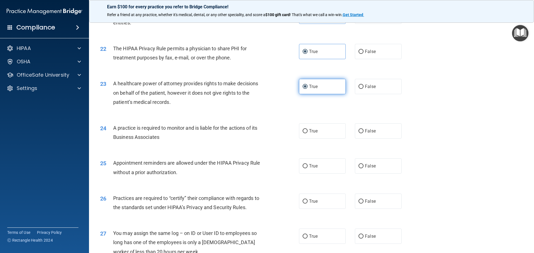
scroll to position [890, 0]
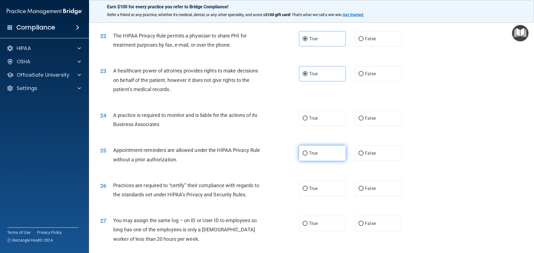
click at [312, 151] on span "True" at bounding box center [313, 153] width 9 height 5
click at [308, 152] on input "True" at bounding box center [305, 154] width 5 height 4
radio input "true"
click at [312, 120] on span "True" at bounding box center [313, 118] width 9 height 5
click at [308, 120] on input "True" at bounding box center [305, 119] width 5 height 4
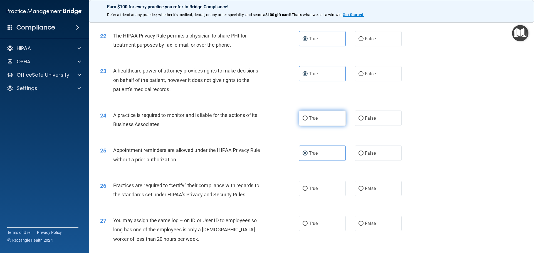
radio input "true"
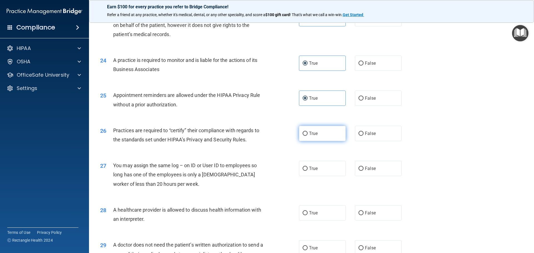
scroll to position [946, 0]
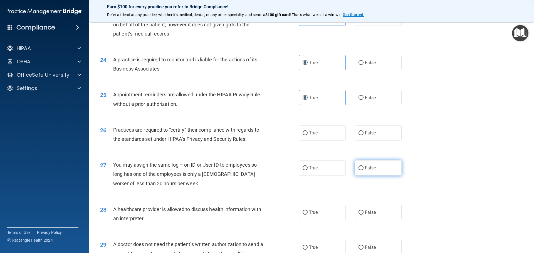
click at [370, 167] on span "False" at bounding box center [370, 168] width 11 height 5
click at [364, 167] on input "False" at bounding box center [361, 168] width 5 height 4
radio input "true"
click at [317, 133] on label "True" at bounding box center [322, 132] width 47 height 15
click at [308, 133] on input "True" at bounding box center [305, 133] width 5 height 4
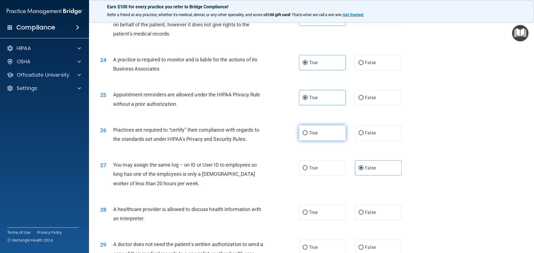
radio input "true"
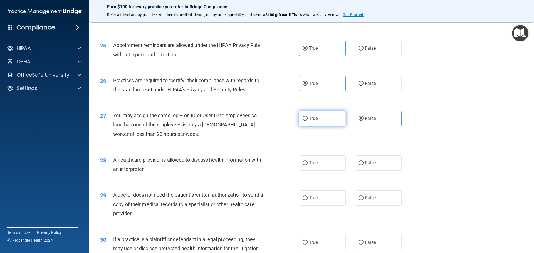
scroll to position [1002, 0]
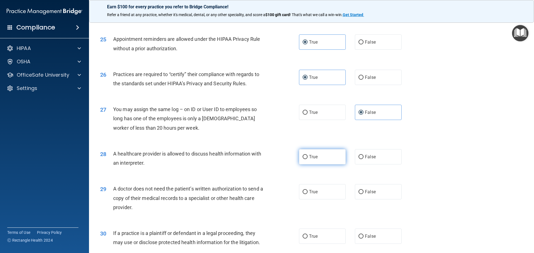
click at [327, 156] on label "True" at bounding box center [322, 156] width 47 height 15
click at [308, 156] on input "True" at bounding box center [305, 157] width 5 height 4
radio input "true"
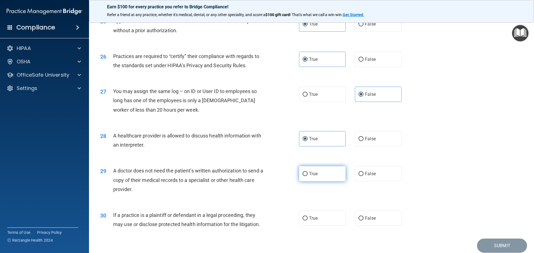
scroll to position [1042, 0]
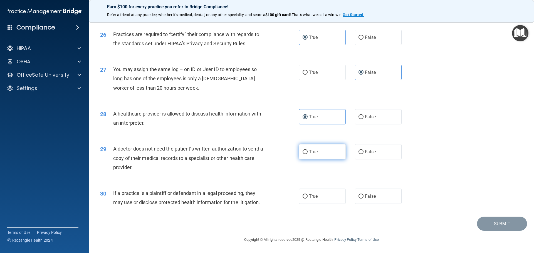
click at [316, 154] on span "True" at bounding box center [313, 151] width 9 height 5
click at [308, 154] on input "True" at bounding box center [305, 152] width 5 height 4
radio input "true"
click at [324, 196] on label "True" at bounding box center [322, 196] width 47 height 15
click at [308, 196] on input "True" at bounding box center [305, 197] width 5 height 4
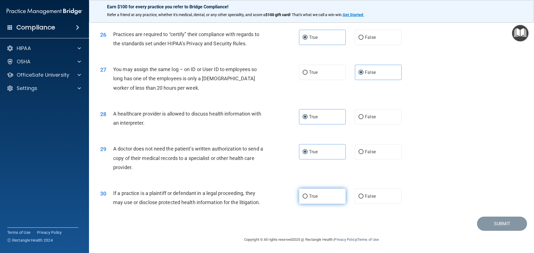
radio input "true"
click at [507, 225] on button "Submit" at bounding box center [502, 224] width 50 height 14
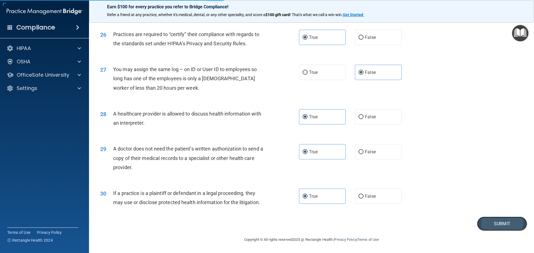
click at [491, 226] on button "Submit" at bounding box center [502, 224] width 50 height 14
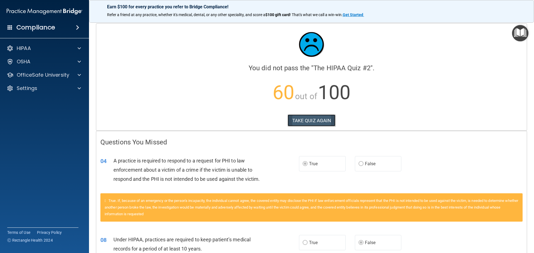
click at [309, 120] on button "TAKE QUIZ AGAIN" at bounding box center [312, 121] width 48 height 12
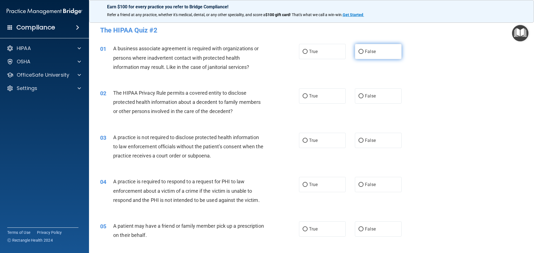
click at [371, 48] on label "False" at bounding box center [378, 51] width 47 height 15
click at [364, 50] on input "False" at bounding box center [361, 52] width 5 height 4
radio input "true"
click at [319, 92] on label "True" at bounding box center [322, 95] width 47 height 15
click at [308, 94] on input "True" at bounding box center [305, 96] width 5 height 4
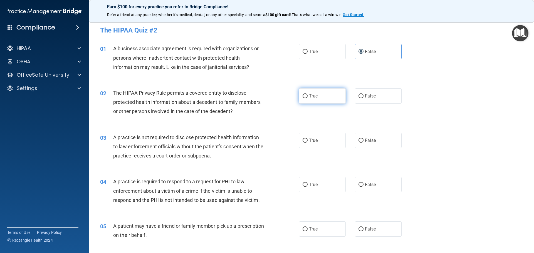
radio input "true"
click at [365, 141] on span "False" at bounding box center [370, 140] width 11 height 5
click at [364, 141] on input "False" at bounding box center [361, 141] width 5 height 4
radio input "true"
click at [314, 181] on label "True" at bounding box center [322, 184] width 47 height 15
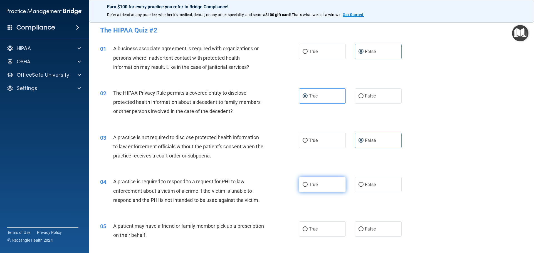
click at [308, 183] on input "True" at bounding box center [305, 185] width 5 height 4
radio input "true"
click at [314, 227] on span "True" at bounding box center [313, 229] width 9 height 5
click at [308, 228] on input "True" at bounding box center [305, 230] width 5 height 4
radio input "true"
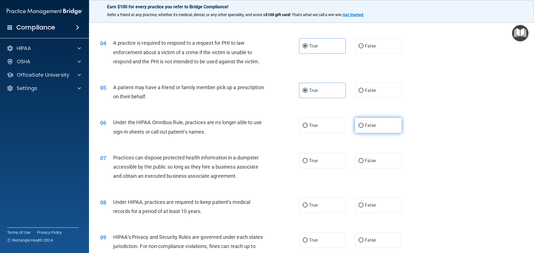
scroll to position [139, 0]
click at [365, 126] on span "False" at bounding box center [370, 125] width 11 height 5
click at [363, 126] on input "False" at bounding box center [361, 126] width 5 height 4
radio input "true"
click at [366, 159] on span "False" at bounding box center [370, 160] width 11 height 5
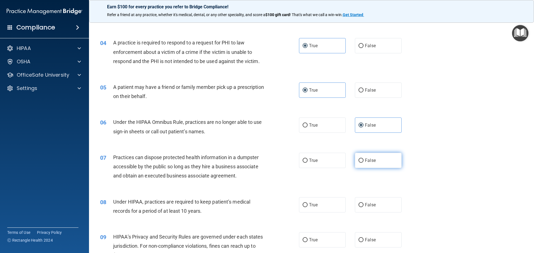
click at [364, 159] on input "False" at bounding box center [361, 161] width 5 height 4
radio input "true"
click at [366, 208] on span "False" at bounding box center [370, 205] width 11 height 5
click at [364, 208] on input "False" at bounding box center [361, 205] width 5 height 4
radio input "true"
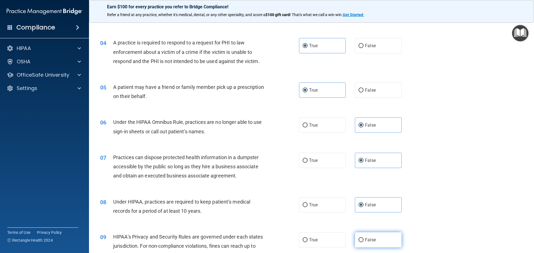
drag, startPoint x: 370, startPoint y: 241, endPoint x: 370, endPoint y: 237, distance: 3.6
click at [370, 241] on span "False" at bounding box center [370, 240] width 11 height 5
click at [364, 241] on input "False" at bounding box center [361, 240] width 5 height 4
radio input "true"
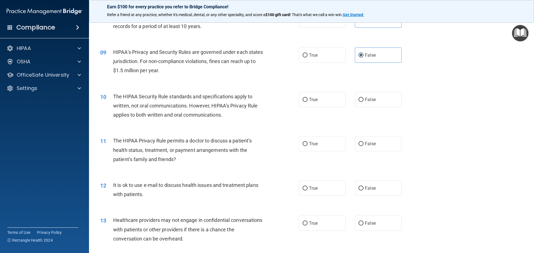
scroll to position [334, 0]
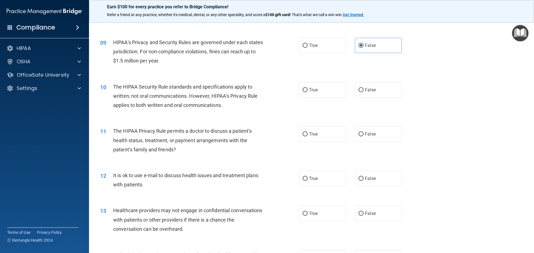
click at [324, 100] on div "10 The HIPAA Security Rule standards and specifications apply to written, not o…" at bounding box center [311, 97] width 431 height 45
click at [320, 95] on label "True" at bounding box center [322, 89] width 47 height 15
click at [308, 92] on input "True" at bounding box center [305, 90] width 5 height 4
radio input "true"
click at [321, 134] on label "True" at bounding box center [322, 134] width 47 height 15
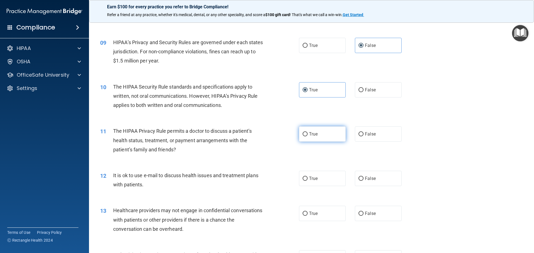
click at [308, 134] on input "True" at bounding box center [305, 134] width 5 height 4
radio input "true"
click at [314, 176] on span "True" at bounding box center [313, 178] width 9 height 5
click at [308, 177] on input "True" at bounding box center [305, 179] width 5 height 4
radio input "true"
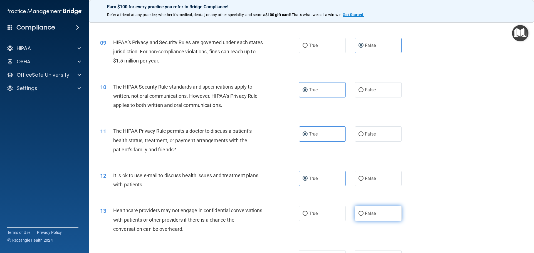
click at [361, 212] on label "False" at bounding box center [378, 213] width 47 height 15
click at [361, 212] on input "False" at bounding box center [361, 214] width 5 height 4
radio input "true"
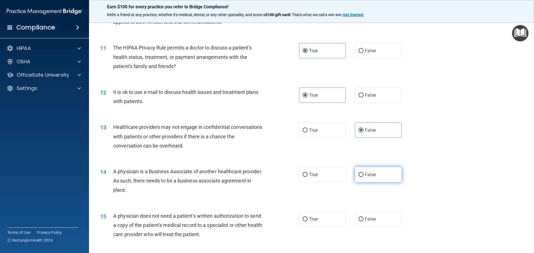
click at [367, 172] on label "False" at bounding box center [378, 174] width 47 height 15
click at [364, 173] on input "False" at bounding box center [361, 175] width 5 height 4
radio input "true"
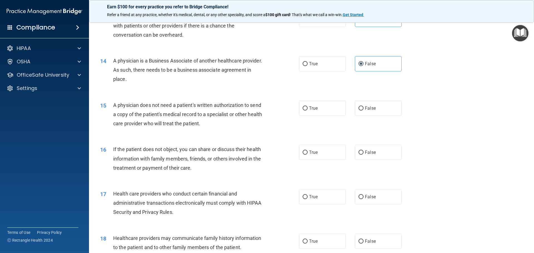
scroll to position [529, 0]
click at [326, 112] on label "True" at bounding box center [322, 107] width 47 height 15
click at [308, 110] on input "True" at bounding box center [305, 108] width 5 height 4
radio input "true"
click at [318, 150] on label "True" at bounding box center [322, 152] width 47 height 15
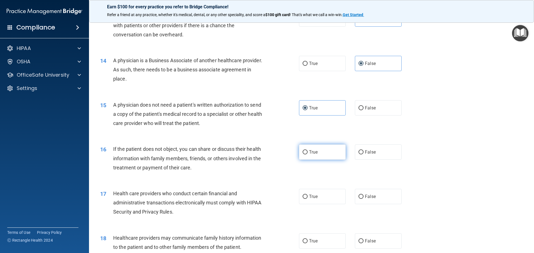
click at [308, 151] on input "True" at bounding box center [305, 153] width 5 height 4
radio input "true"
click at [314, 197] on span "True" at bounding box center [313, 196] width 9 height 5
click at [308, 197] on input "True" at bounding box center [305, 197] width 5 height 4
radio input "true"
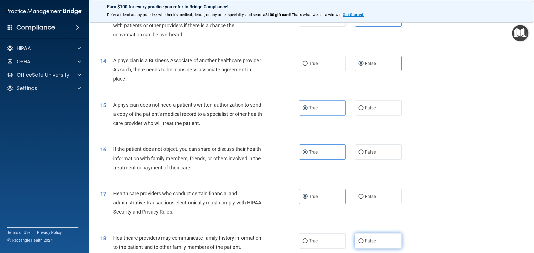
drag, startPoint x: 369, startPoint y: 241, endPoint x: 371, endPoint y: 231, distance: 10.1
click at [369, 240] on span "False" at bounding box center [370, 241] width 11 height 5
click at [364, 240] on input "False" at bounding box center [361, 242] width 5 height 4
radio input "true"
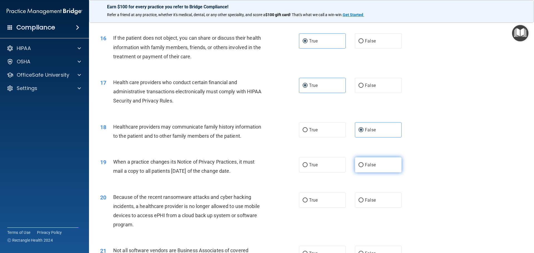
click at [377, 164] on label "False" at bounding box center [378, 164] width 47 height 15
click at [364, 164] on input "False" at bounding box center [361, 165] width 5 height 4
radio input "true"
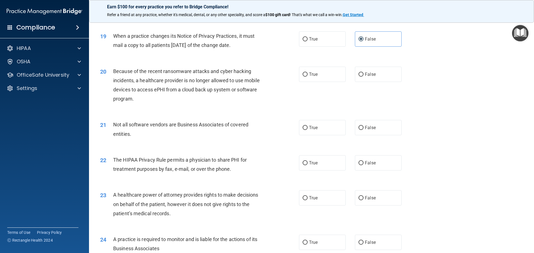
scroll to position [779, 0]
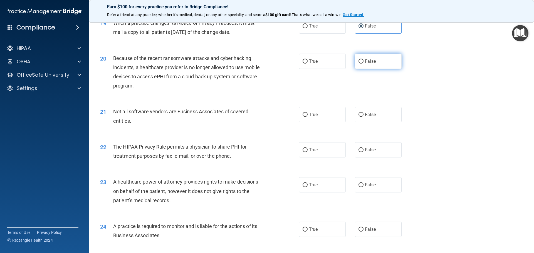
click at [364, 54] on label "False" at bounding box center [378, 61] width 47 height 15
click at [364, 60] on input "False" at bounding box center [361, 62] width 5 height 4
radio input "true"
click at [309, 119] on label "True" at bounding box center [322, 114] width 47 height 15
click at [308, 117] on input "True" at bounding box center [305, 115] width 5 height 4
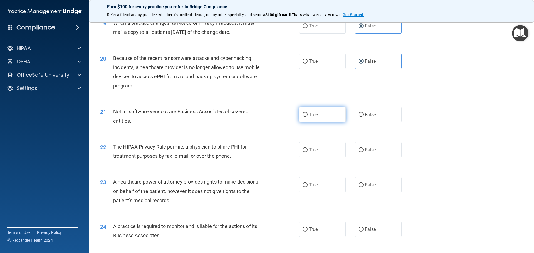
radio input "true"
click at [306, 148] on label "True" at bounding box center [322, 149] width 47 height 15
click at [306, 148] on input "True" at bounding box center [305, 150] width 5 height 4
radio input "true"
click at [366, 233] on label "False" at bounding box center [378, 229] width 47 height 15
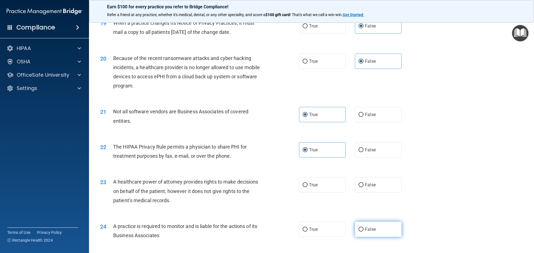
click at [364, 232] on input "False" at bounding box center [361, 230] width 5 height 4
radio input "true"
click at [367, 186] on span "False" at bounding box center [370, 185] width 11 height 5
click at [364, 186] on input "False" at bounding box center [361, 185] width 5 height 4
radio input "true"
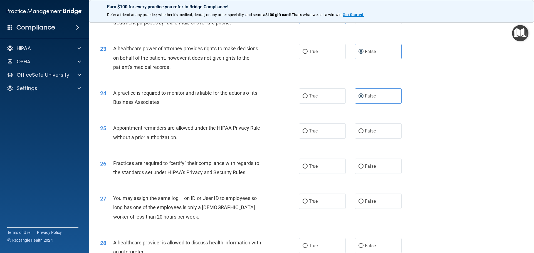
scroll to position [974, 0]
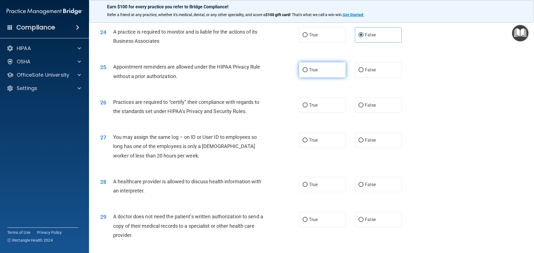
click at [327, 70] on label "True" at bounding box center [322, 69] width 47 height 15
click at [308, 70] on input "True" at bounding box center [305, 70] width 5 height 4
radio input "true"
click at [361, 102] on label "False" at bounding box center [378, 105] width 47 height 15
click at [361, 104] on input "False" at bounding box center [361, 106] width 5 height 4
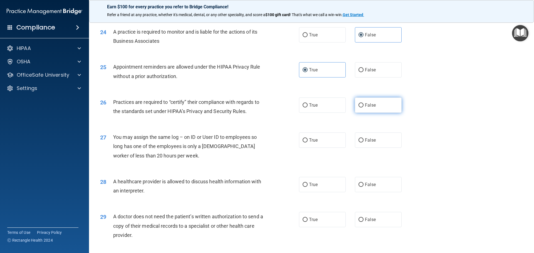
radio input "true"
click at [309, 143] on span "True" at bounding box center [313, 140] width 9 height 5
click at [308, 143] on input "True" at bounding box center [305, 141] width 5 height 4
radio input "true"
click at [311, 187] on span "True" at bounding box center [313, 184] width 9 height 5
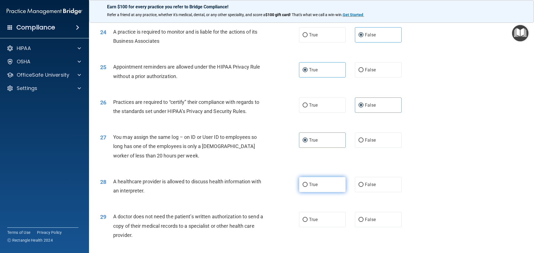
click at [308, 187] on input "True" at bounding box center [305, 185] width 5 height 4
radio input "true"
click at [314, 225] on label "True" at bounding box center [322, 219] width 47 height 15
click at [308, 222] on input "True" at bounding box center [305, 220] width 5 height 4
radio input "true"
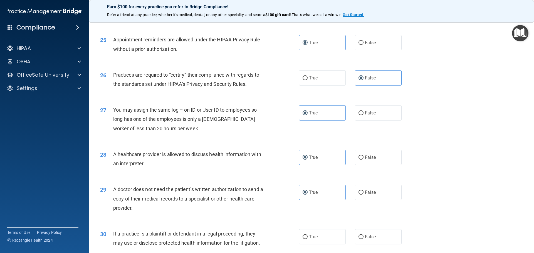
scroll to position [1042, 0]
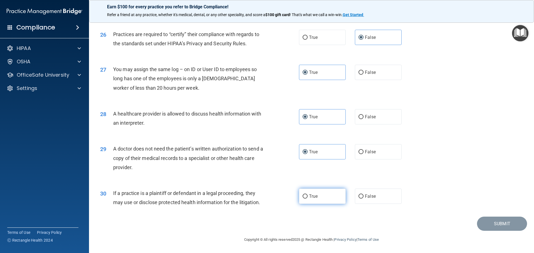
click at [316, 201] on label "True" at bounding box center [322, 196] width 47 height 15
click at [308, 199] on input "True" at bounding box center [305, 197] width 5 height 4
radio input "true"
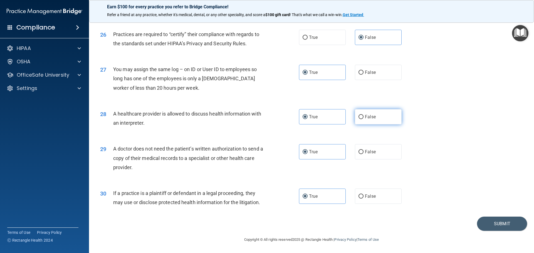
click at [372, 112] on label "False" at bounding box center [378, 116] width 47 height 15
click at [364, 115] on input "False" at bounding box center [361, 117] width 5 height 4
radio input "true"
drag, startPoint x: 317, startPoint y: 121, endPoint x: 349, endPoint y: 89, distance: 45.6
click at [317, 120] on label "True" at bounding box center [322, 116] width 47 height 15
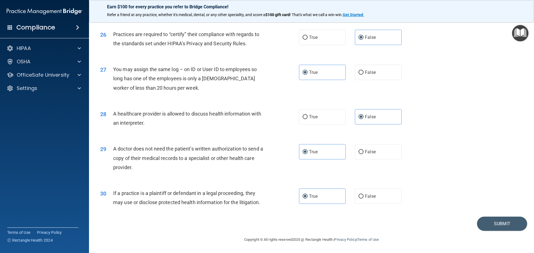
click at [308, 119] on input "True" at bounding box center [305, 117] width 5 height 4
radio input "true"
radio input "false"
click at [367, 70] on span "False" at bounding box center [370, 72] width 11 height 5
click at [364, 71] on input "False" at bounding box center [361, 73] width 5 height 4
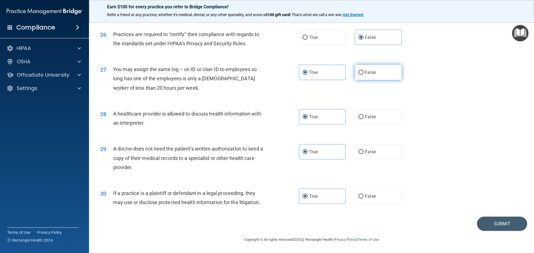
radio input "true"
radio input "false"
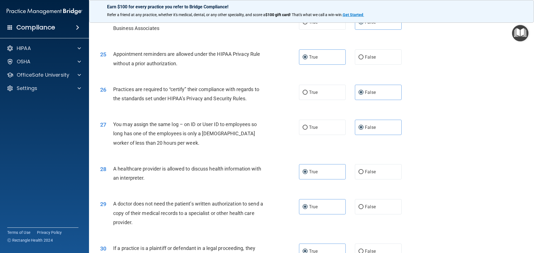
scroll to position [986, 0]
click at [332, 88] on label "True" at bounding box center [322, 92] width 47 height 15
click at [308, 91] on input "True" at bounding box center [305, 93] width 5 height 4
radio input "true"
radio input "false"
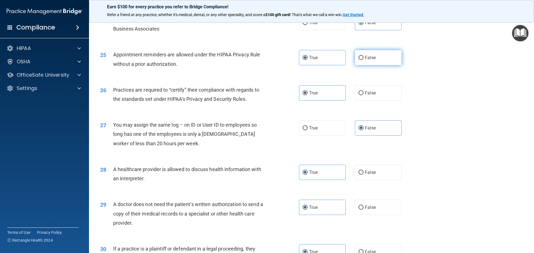
click at [368, 59] on span "False" at bounding box center [370, 57] width 11 height 5
click at [364, 59] on input "False" at bounding box center [361, 58] width 5 height 4
radio input "true"
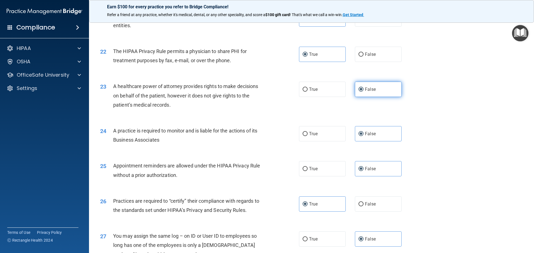
scroll to position [903, 0]
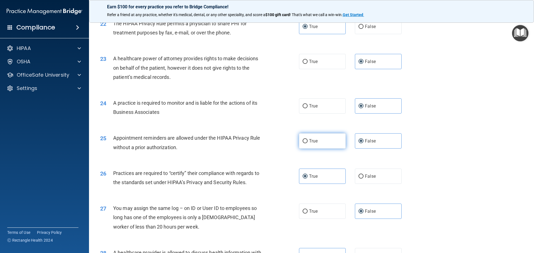
drag, startPoint x: 320, startPoint y: 143, endPoint x: 334, endPoint y: 147, distance: 15.1
click at [319, 143] on label "True" at bounding box center [322, 141] width 47 height 15
click at [308, 143] on input "True" at bounding box center [305, 141] width 5 height 4
radio input "true"
radio input "false"
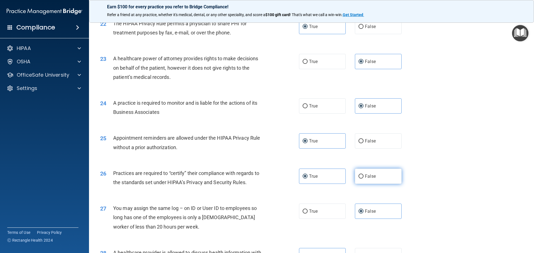
click at [365, 174] on span "False" at bounding box center [370, 176] width 11 height 5
click at [364, 175] on input "False" at bounding box center [361, 177] width 5 height 4
radio input "true"
radio input "false"
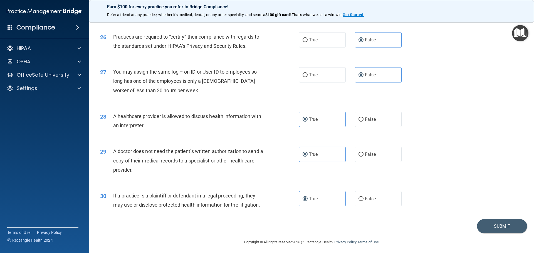
scroll to position [1042, 0]
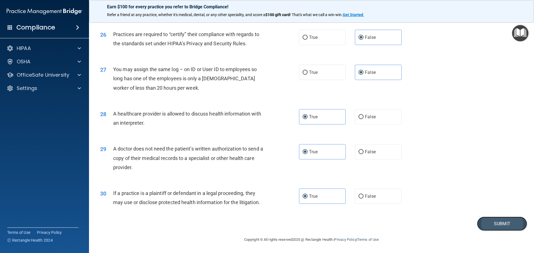
click at [478, 223] on button "Submit" at bounding box center [502, 224] width 50 height 14
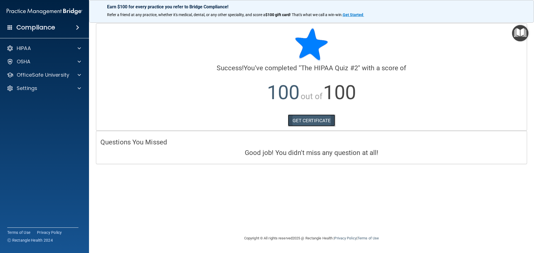
click at [314, 123] on link "GET CERTIFICATE" at bounding box center [312, 121] width 48 height 12
click at [43, 76] on p "OfficeSafe University" at bounding box center [43, 75] width 53 height 7
click at [57, 90] on div "HIPAA Training" at bounding box center [42, 89] width 76 height 6
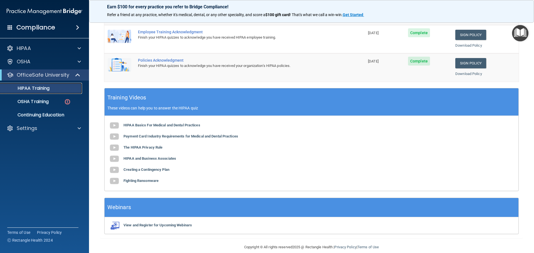
scroll to position [166, 0]
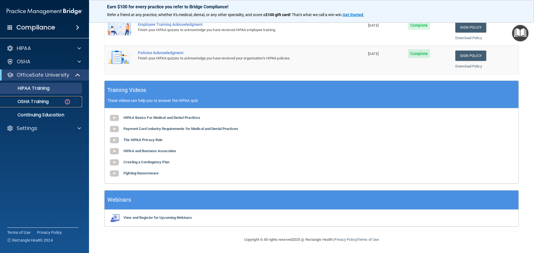
click at [42, 101] on p "OSHA Training" at bounding box center [26, 102] width 45 height 6
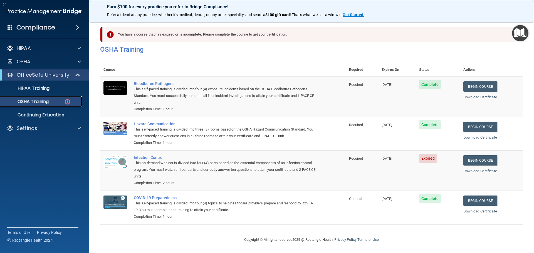
scroll to position [3, 0]
